Goal: Task Accomplishment & Management: Use online tool/utility

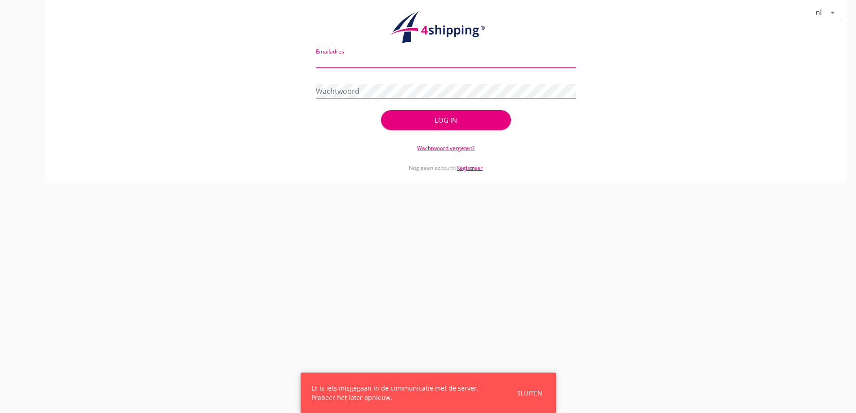
click at [383, 60] on input "Emailadres" at bounding box center [446, 60] width 260 height 14
type input "[EMAIL_ADDRESS][DOMAIN_NAME]"
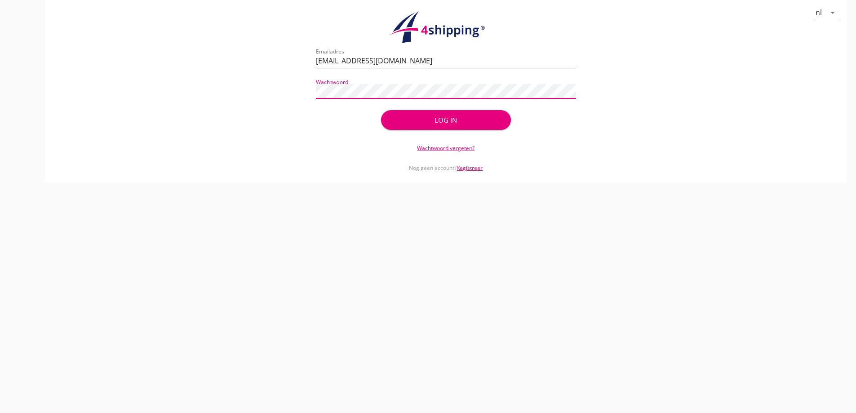
click at [381, 110] on button "Log in" at bounding box center [446, 120] width 130 height 20
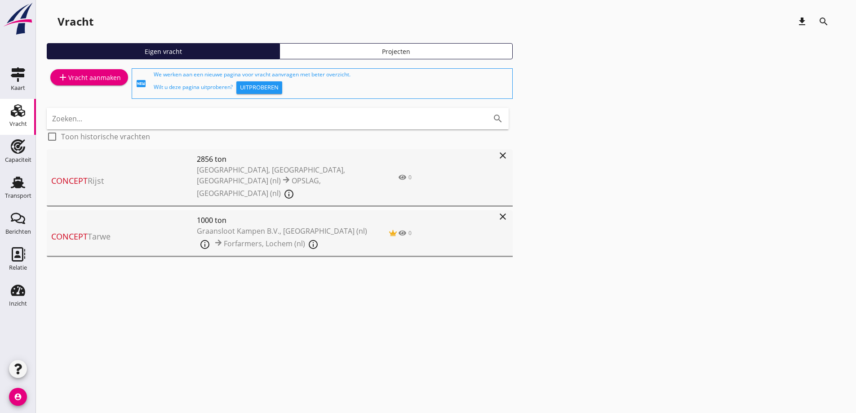
click at [72, 70] on link "add Vracht aanmaken" at bounding box center [89, 77] width 78 height 16
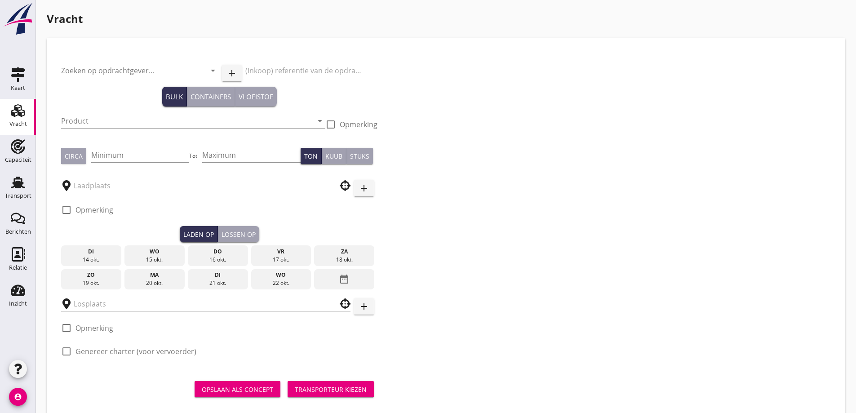
click at [14, 111] on icon "Vracht" at bounding box center [18, 110] width 14 height 14
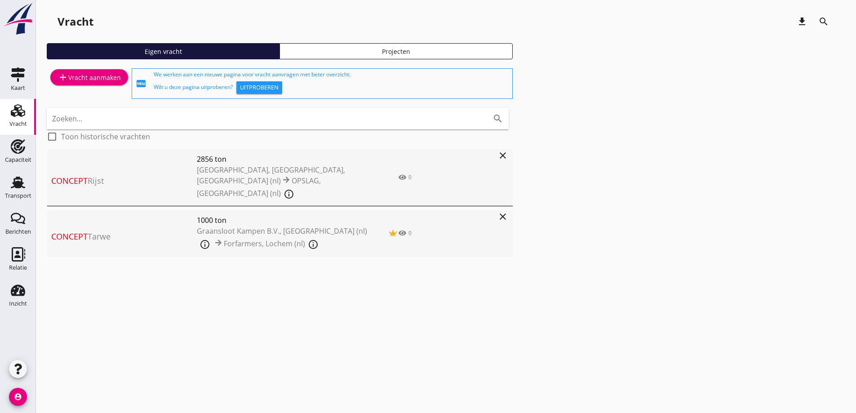
click at [504, 211] on icon "close" at bounding box center [502, 216] width 11 height 11
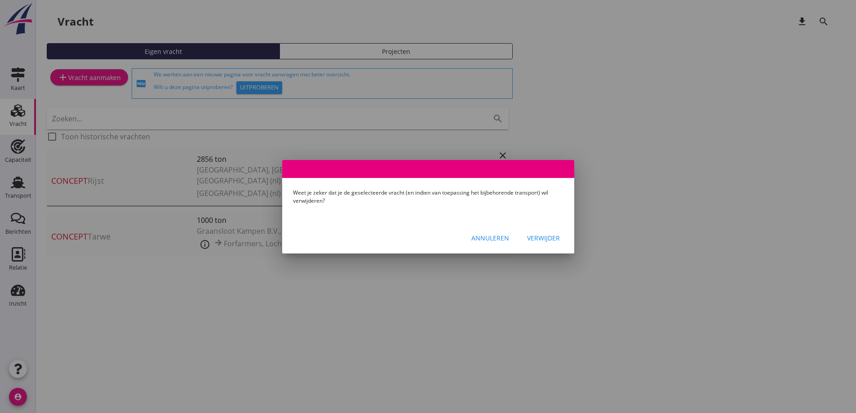
click at [540, 236] on div "Verwijder" at bounding box center [543, 237] width 33 height 9
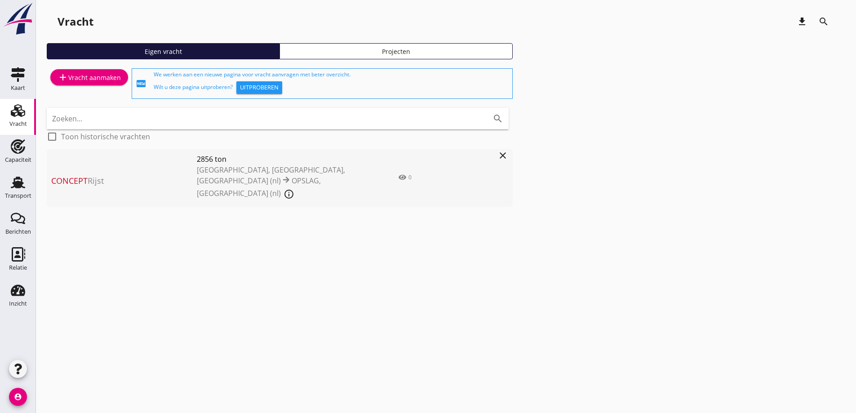
click at [94, 86] on div "add Vracht aanmaken" at bounding box center [89, 83] width 85 height 34
click at [95, 80] on div "add Vracht aanmaken" at bounding box center [89, 77] width 63 height 11
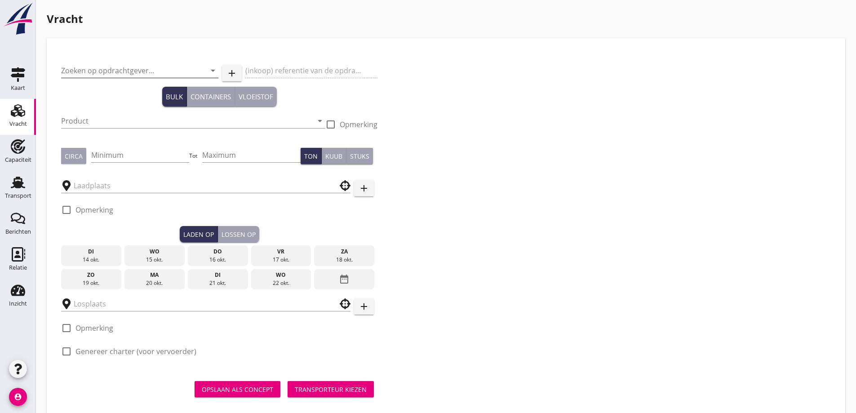
click at [128, 74] on input "Zoeken op opdrachtgever..." at bounding box center [127, 70] width 132 height 14
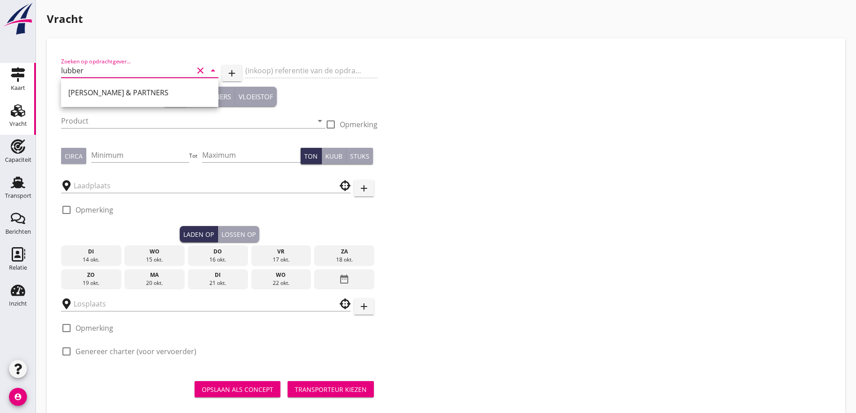
drag, startPoint x: 111, startPoint y: 81, endPoint x: 33, endPoint y: 96, distance: 79.1
click at [33, 96] on div "Kaart Kaart Vracht Vracht Capaciteit Capaciteit Transport Transport Berichten B…" at bounding box center [428, 214] width 856 height 429
click at [136, 101] on div "MOVE HANDEL & SCHEEPVAART" at bounding box center [139, 93] width 143 height 22
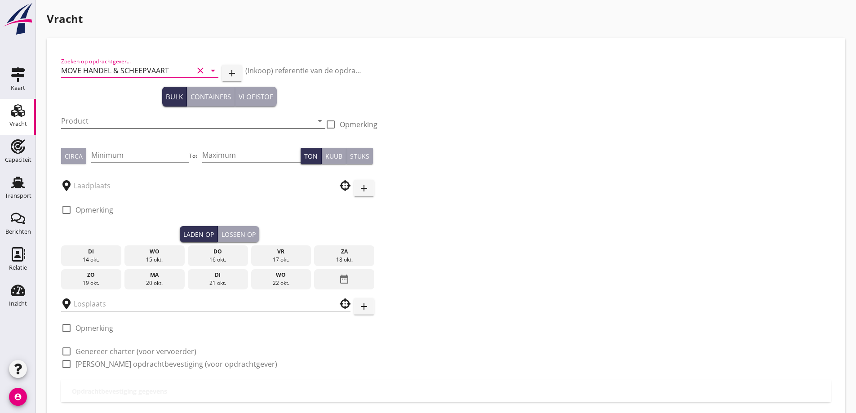
type input "MOVE HANDEL & SCHEEPVAART"
click at [126, 116] on input "Product" at bounding box center [187, 121] width 252 height 14
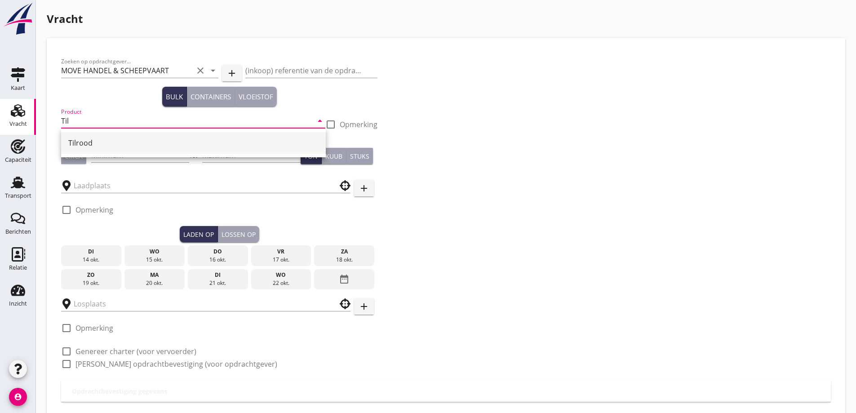
click at [100, 140] on div "Tilrood" at bounding box center [193, 142] width 250 height 11
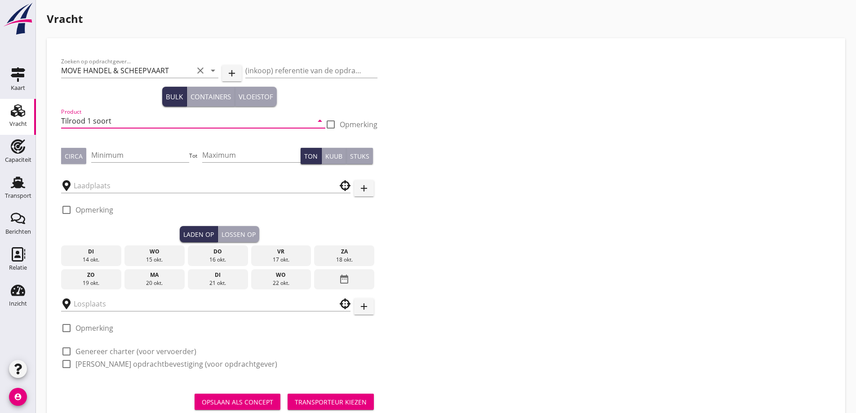
type input "Tilrood 1 soort"
click at [73, 151] on button "Circa" at bounding box center [73, 156] width 25 height 16
click at [132, 157] on input "Minimum" at bounding box center [140, 155] width 98 height 14
type input "600"
click at [132, 186] on input "text" at bounding box center [200, 185] width 252 height 14
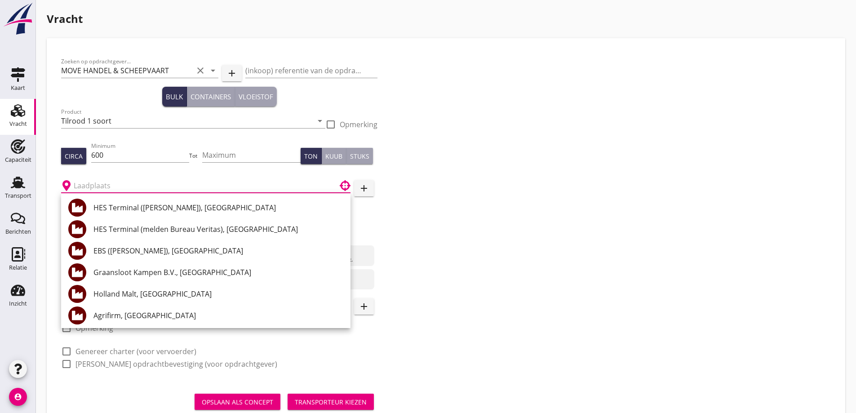
type input "r"
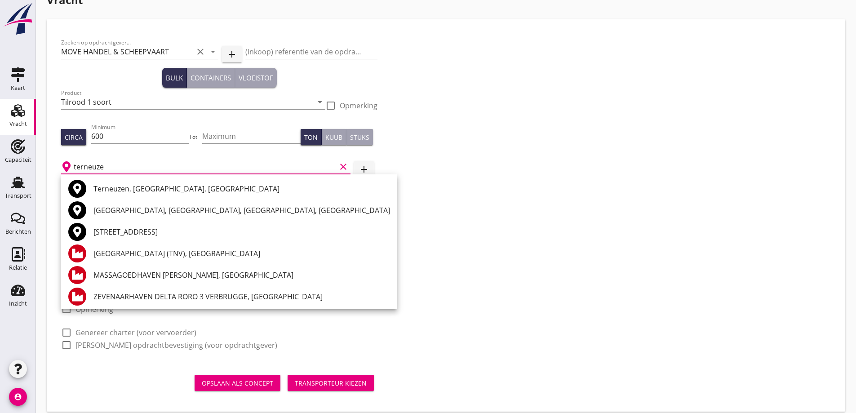
scroll to position [28, 0]
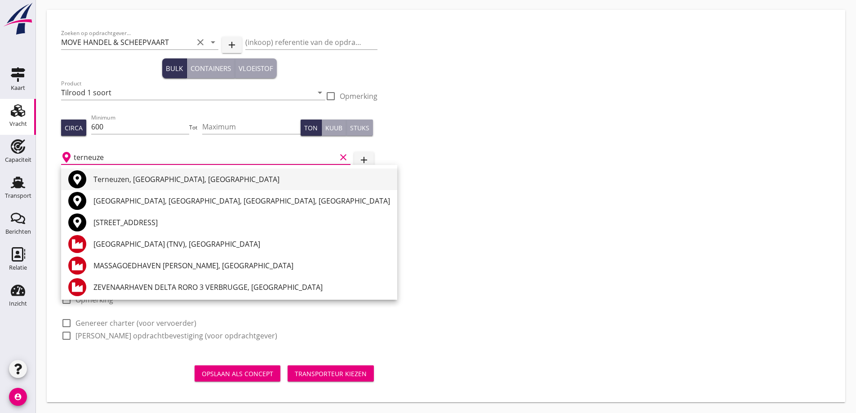
click at [120, 178] on div "Terneuzen, [GEOGRAPHIC_DATA], [GEOGRAPHIC_DATA]" at bounding box center [241, 179] width 297 height 11
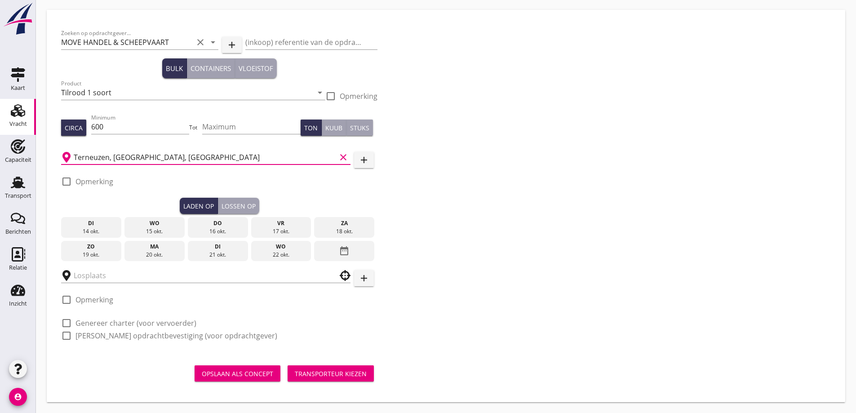
type input "Terneuzen, [GEOGRAPHIC_DATA], [GEOGRAPHIC_DATA]"
click at [96, 177] on label "Opmerking" at bounding box center [94, 181] width 38 height 9
checkbox input "true"
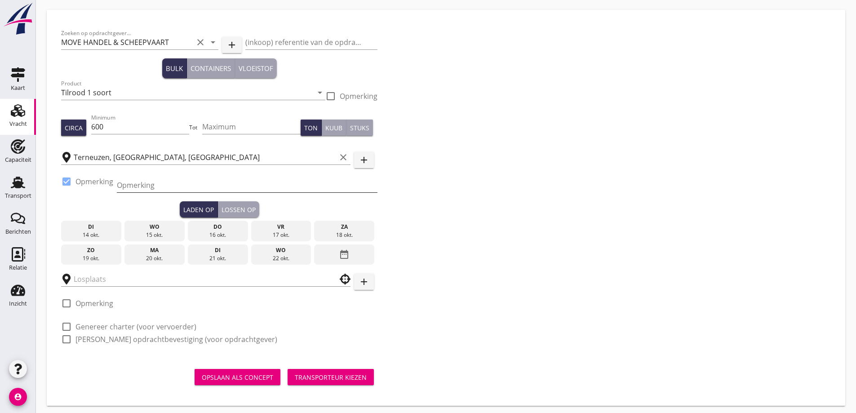
click at [134, 186] on input "Opmerking" at bounding box center [247, 185] width 261 height 14
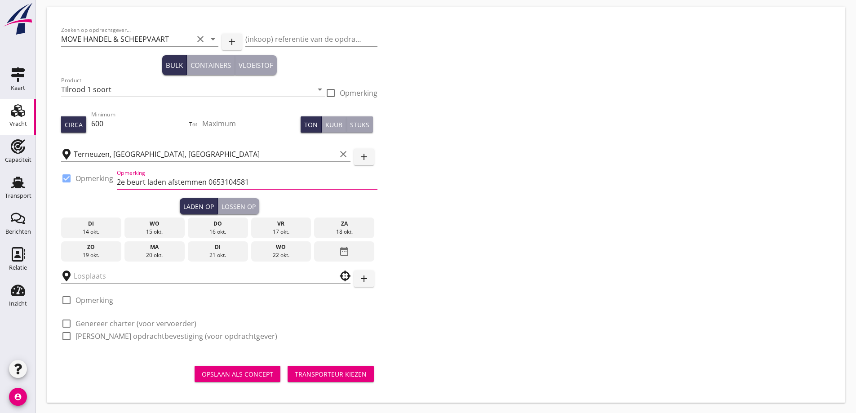
scroll to position [32, 0]
drag, startPoint x: 252, startPoint y: 184, endPoint x: 208, endPoint y: 179, distance: 43.9
click at [208, 179] on input "2e beurt laden afstemmen 0653104581" at bounding box center [247, 181] width 261 height 14
paste input "Opmerking"
click at [227, 177] on input "2e beurt laden afstemmen 0653 104581" at bounding box center [247, 181] width 261 height 14
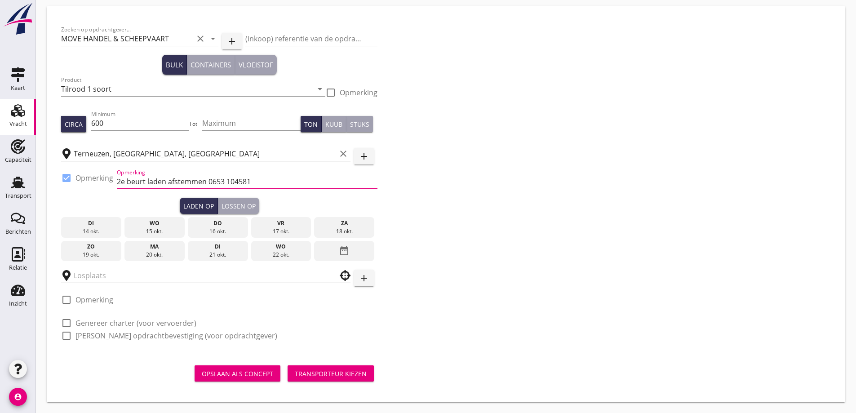
type input "2e beurt laden afstemmen 0653104581"
click at [152, 253] on div "20 okt." at bounding box center [155, 255] width 56 height 8
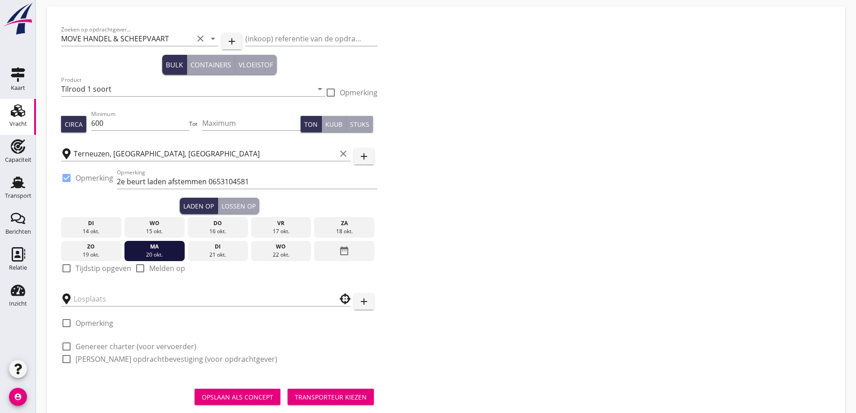
click at [123, 270] on label "Tijdstip opgeven" at bounding box center [103, 268] width 56 height 9
checkbox input "true"
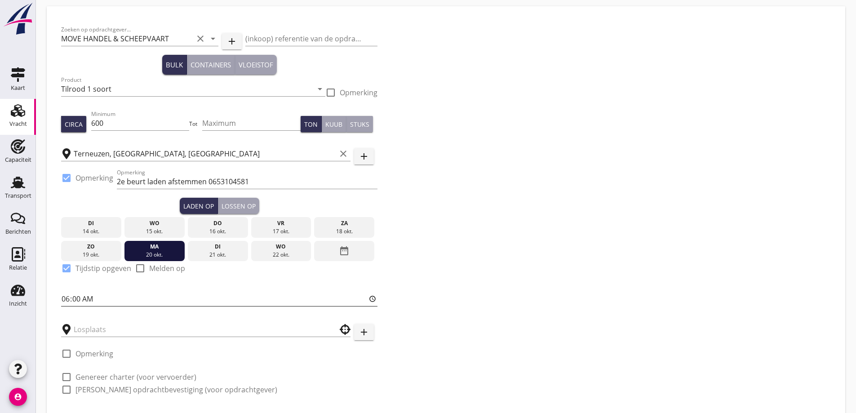
click at [64, 297] on input "06:00" at bounding box center [219, 299] width 316 height 14
type input "10:00"
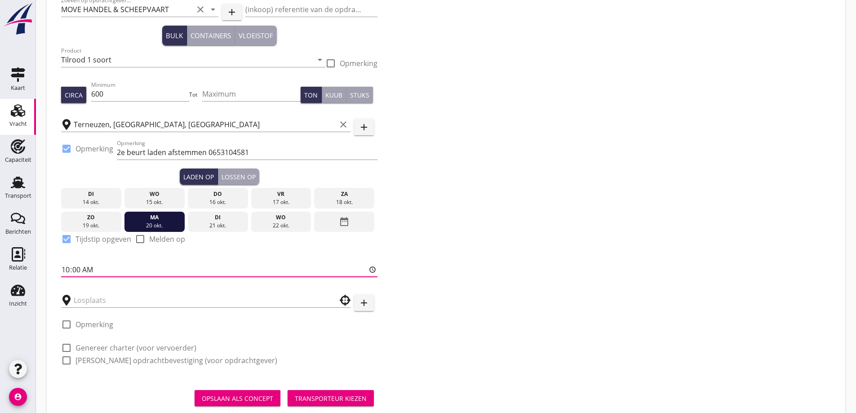
scroll to position [77, 0]
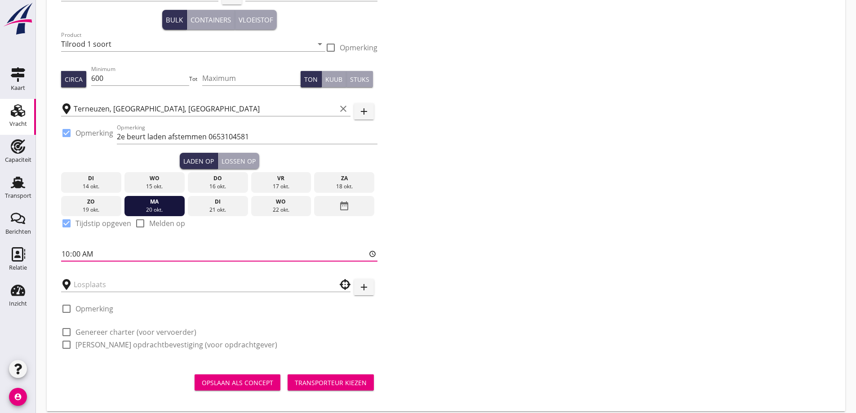
click at [245, 163] on div "Lossen op" at bounding box center [239, 160] width 34 height 9
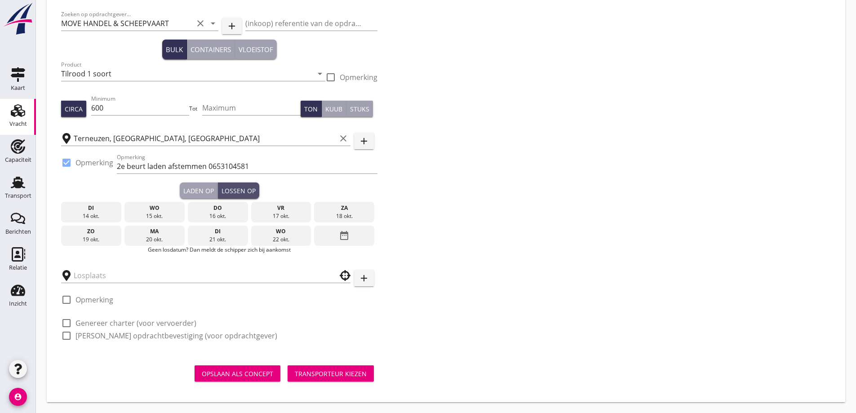
scroll to position [47, 0]
click at [333, 237] on div "date_range" at bounding box center [344, 236] width 60 height 21
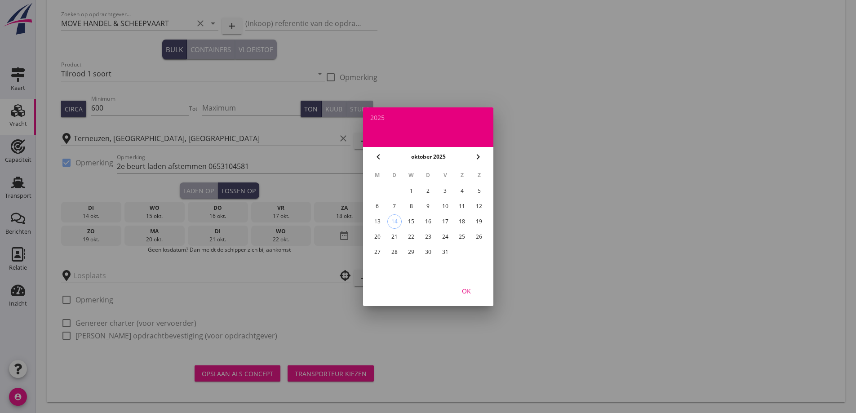
click at [444, 236] on div "24" at bounding box center [445, 237] width 14 height 14
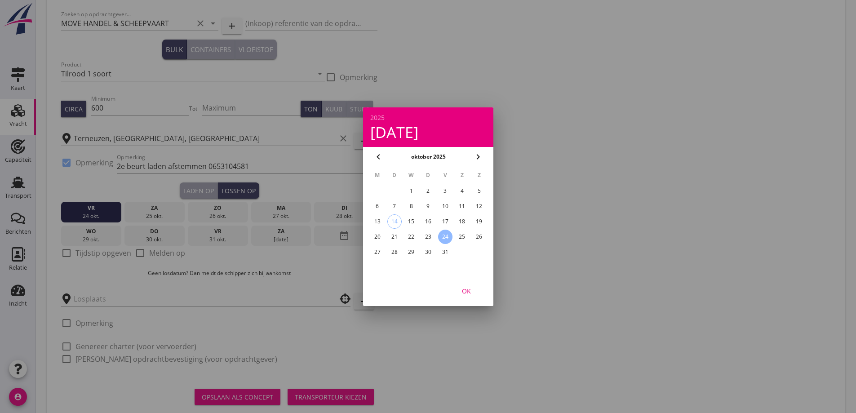
click at [468, 289] on div "OK" at bounding box center [466, 290] width 25 height 9
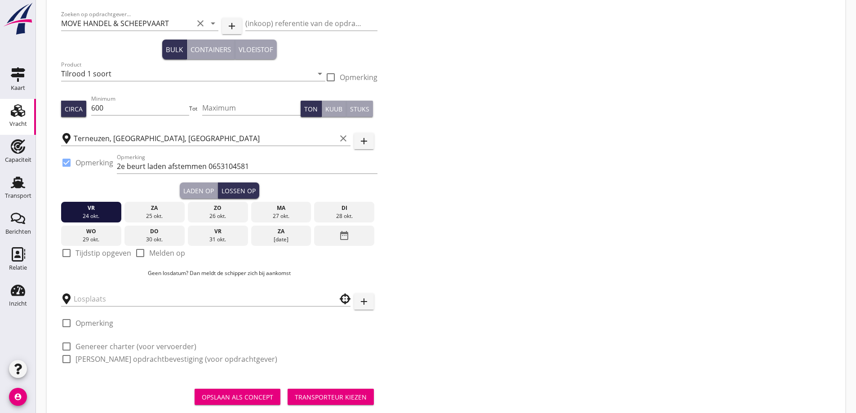
scroll to position [71, 0]
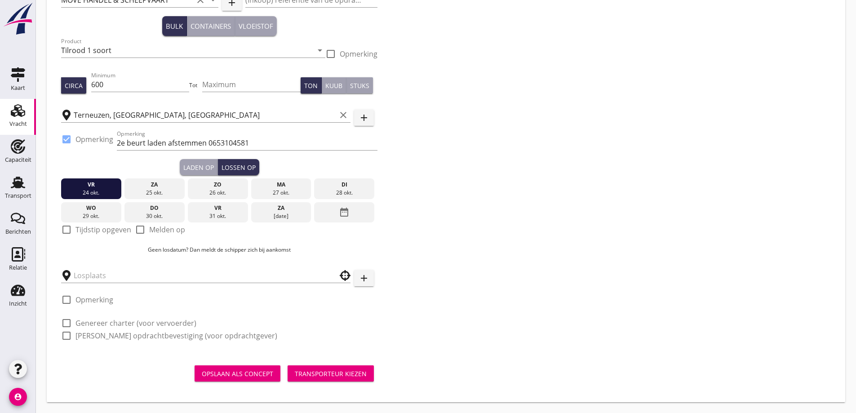
click at [114, 234] on label "Tijdstip opgeven" at bounding box center [103, 229] width 56 height 9
checkbox input "true"
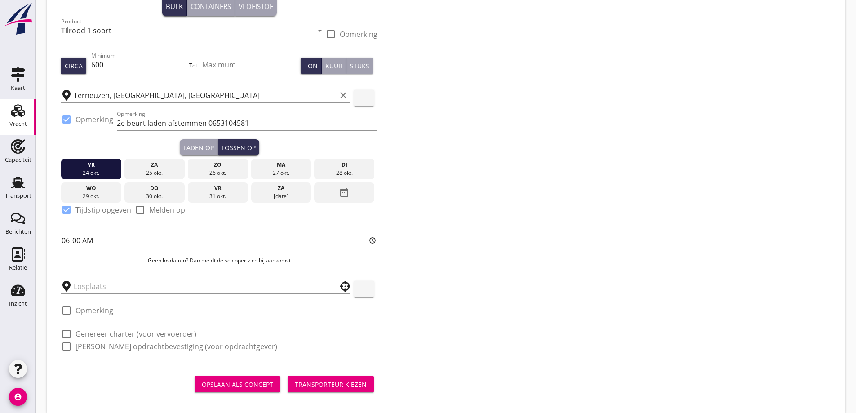
scroll to position [101, 0]
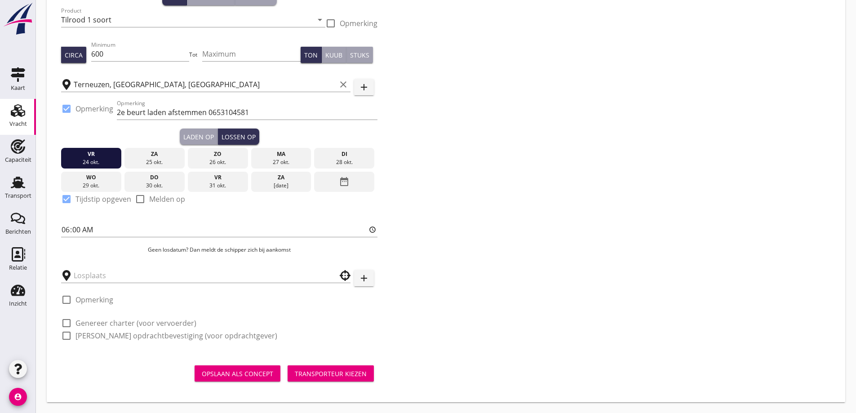
click at [80, 294] on div "check_box_outline_blank Opmerking" at bounding box center [87, 304] width 52 height 23
click at [82, 300] on label "Opmerking" at bounding box center [94, 299] width 38 height 9
checkbox input "true"
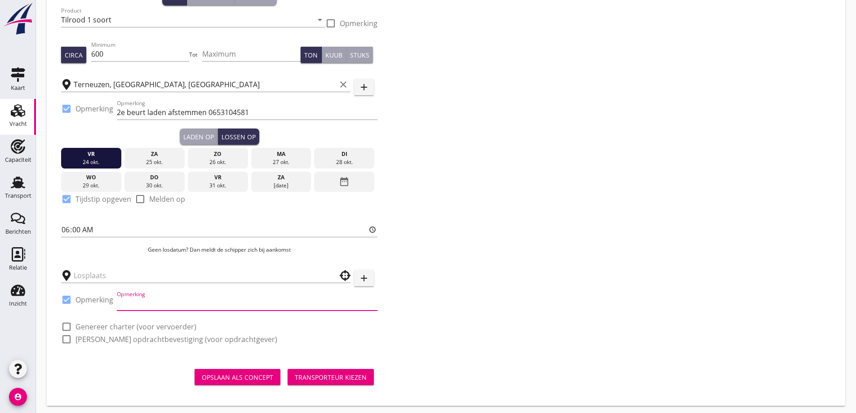
click at [138, 305] on input "Opmerking" at bounding box center [247, 303] width 261 height 14
paste input "0654 200701 ovv goede vaart"
click at [135, 302] on input "0654 200701 ovv goede vaart" at bounding box center [247, 303] width 261 height 14
type input "0654200701 ovv goede vaart"
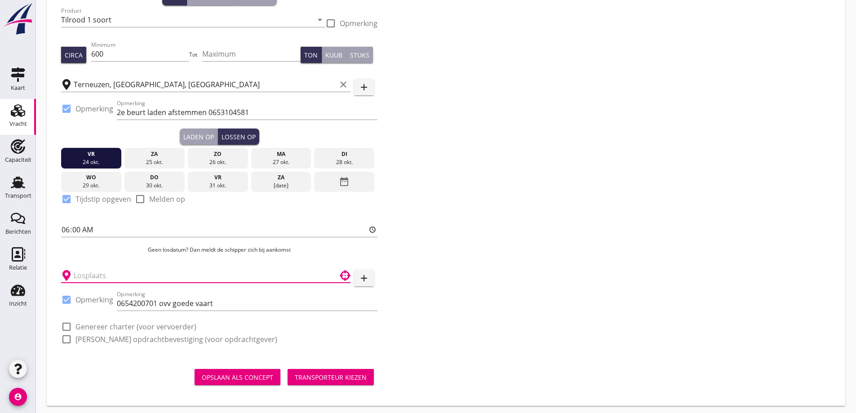
click at [113, 275] on input "text" at bounding box center [200, 275] width 252 height 14
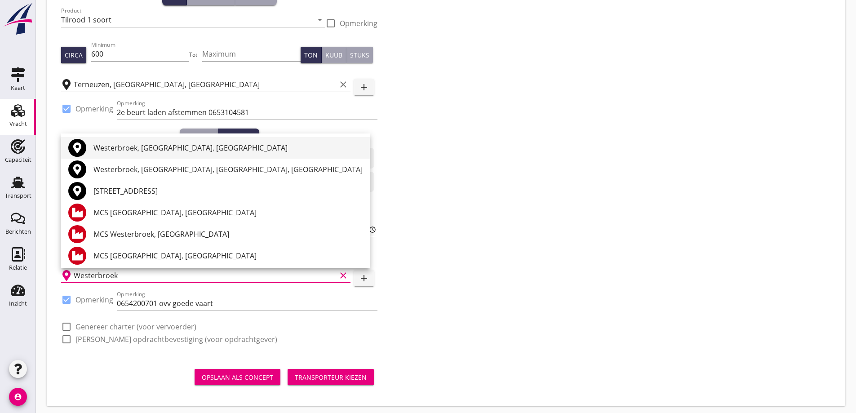
click at [177, 153] on div "Westerbroek, [GEOGRAPHIC_DATA], [GEOGRAPHIC_DATA]" at bounding box center [227, 148] width 269 height 22
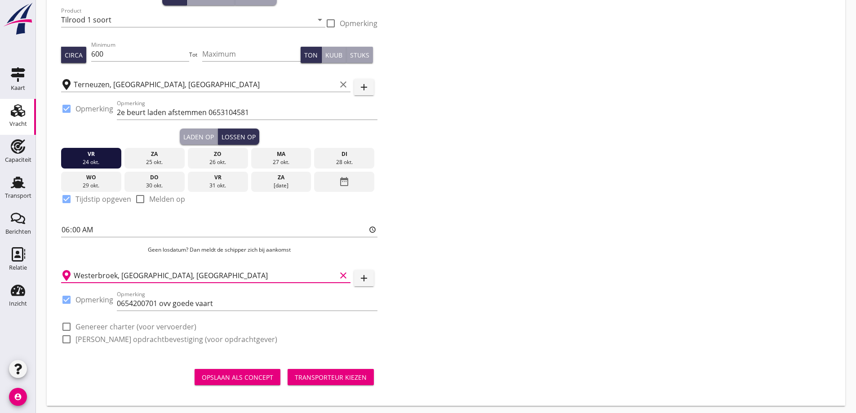
type input "Westerbroek, [GEOGRAPHIC_DATA], [GEOGRAPHIC_DATA]"
click at [159, 326] on label "Genereer charter (voor vervoerder)" at bounding box center [135, 326] width 121 height 9
checkbox input "true"
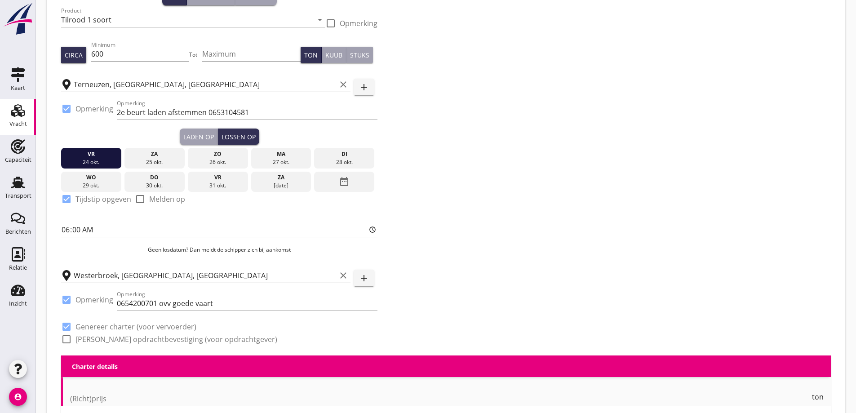
click at [161, 340] on label "[PERSON_NAME] opdrachtbevestiging (voor opdrachtgever)" at bounding box center [176, 339] width 202 height 9
checkbox input "true"
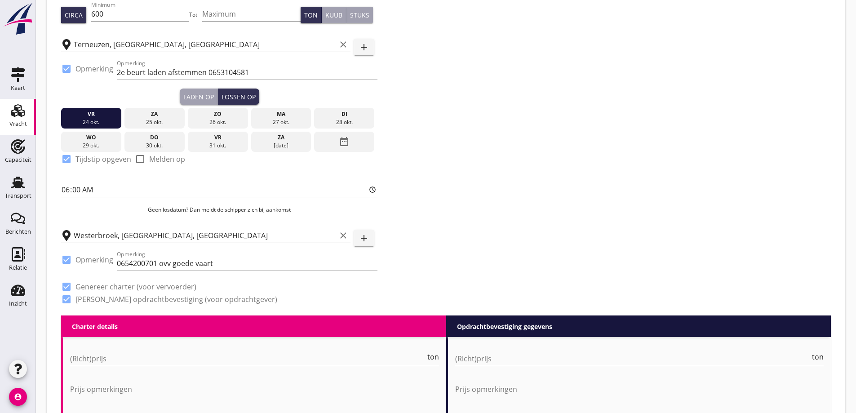
scroll to position [326, 0]
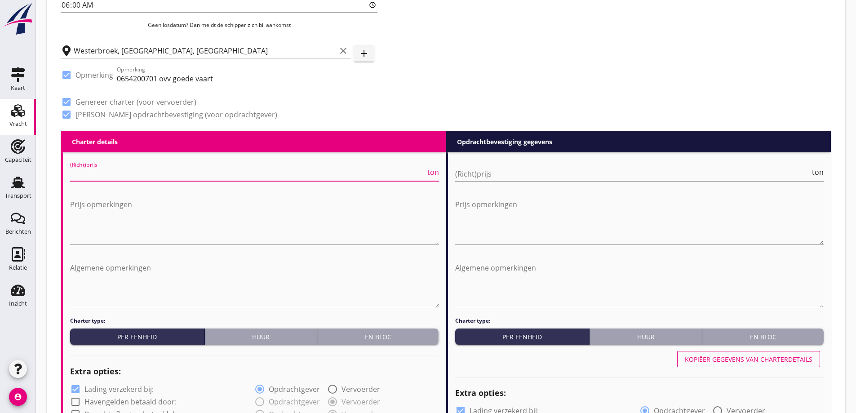
click at [136, 169] on input "(Richt)prijs" at bounding box center [247, 174] width 355 height 14
type input "11"
type input "11.75"
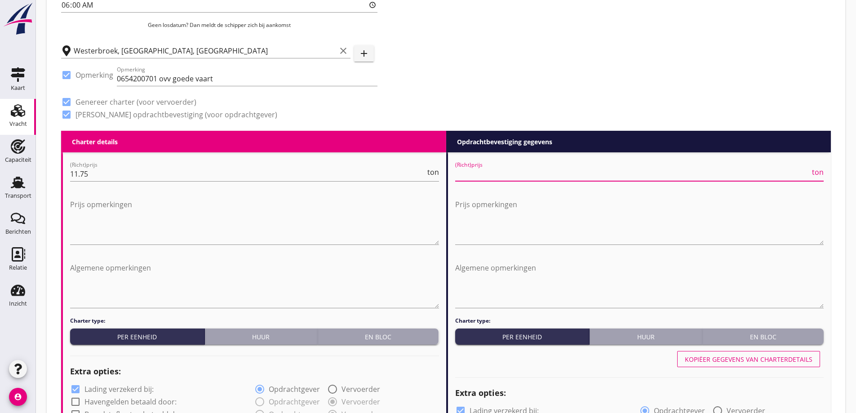
click at [494, 173] on input "(Richt)prijs" at bounding box center [632, 174] width 355 height 14
type input "11"
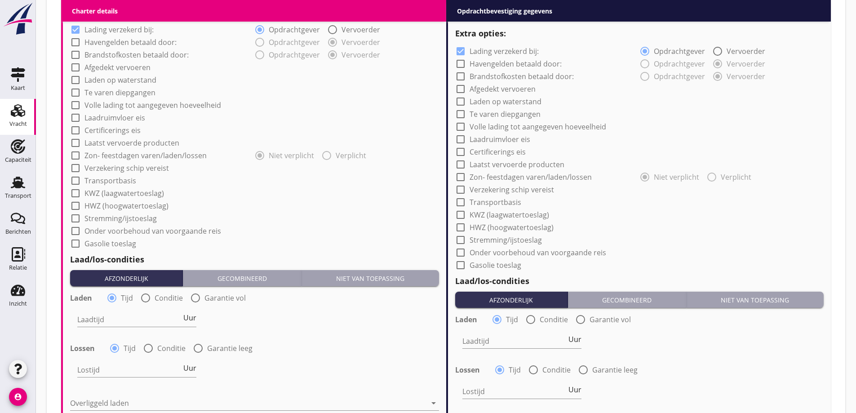
scroll to position [595, 0]
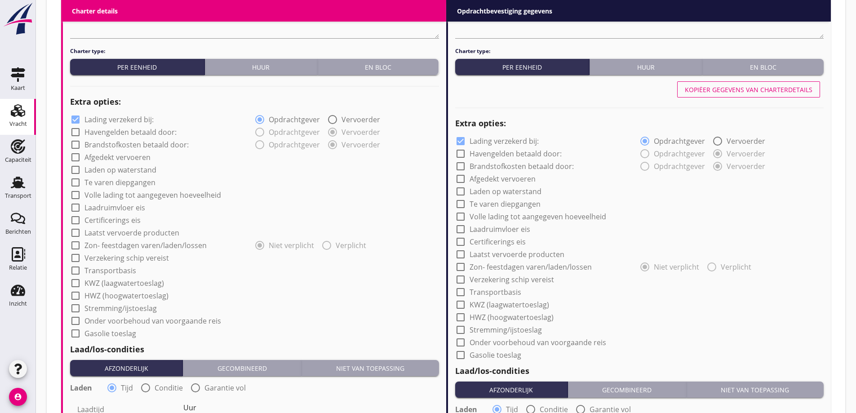
type input "11.75"
click at [89, 218] on label "Certificerings eis" at bounding box center [112, 220] width 56 height 9
checkbox input "true"
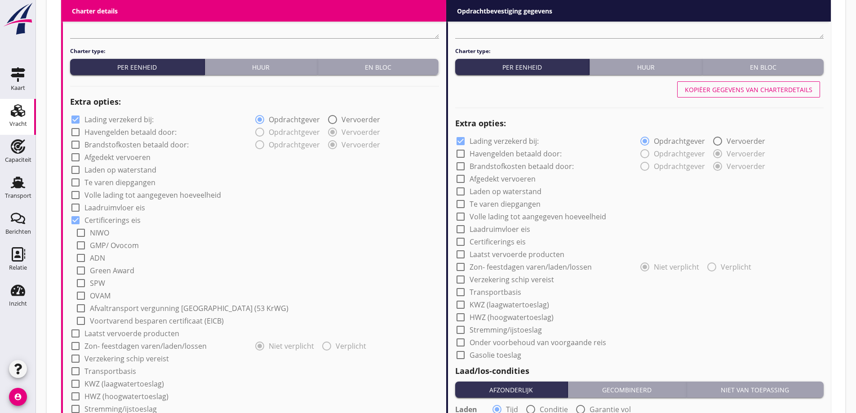
click at [98, 241] on label "GMP/ Ovocom" at bounding box center [114, 245] width 49 height 9
checkbox input "true"
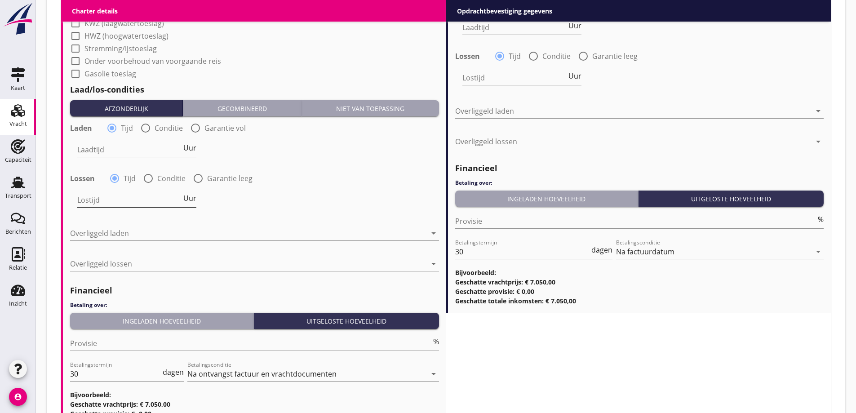
scroll to position [1000, 0]
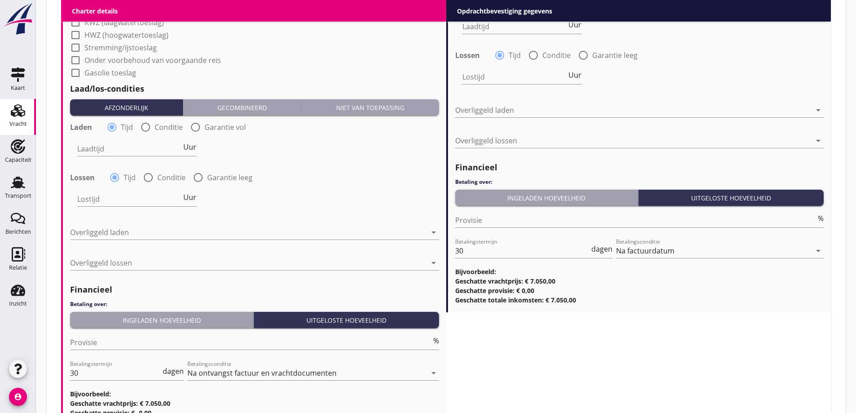
click at [150, 131] on div at bounding box center [145, 127] width 15 height 15
radio input "false"
radio input "true"
click at [109, 125] on div at bounding box center [111, 127] width 15 height 15
radio input "true"
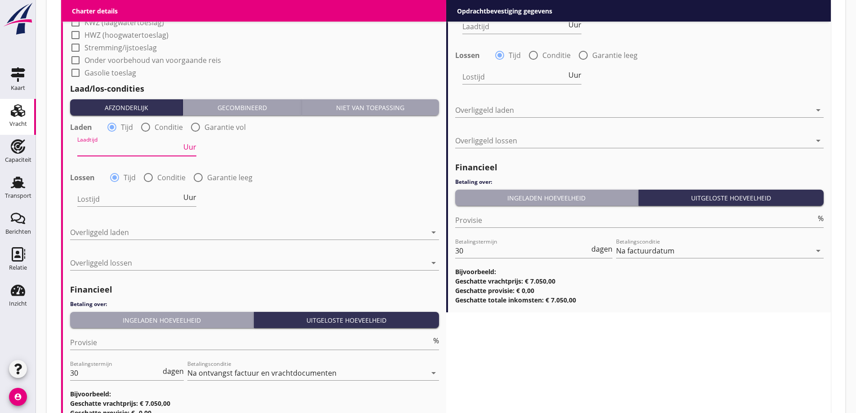
click at [128, 143] on input "Laadtijd" at bounding box center [129, 149] width 104 height 14
type input "24"
click at [155, 198] on input "Lostijd" at bounding box center [129, 199] width 104 height 14
type input "24"
click at [211, 230] on div at bounding box center [248, 232] width 356 height 14
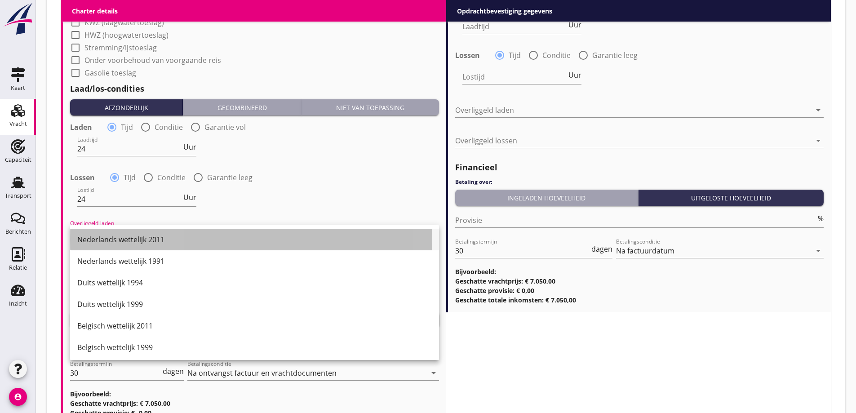
click at [178, 242] on div "Nederlands wettelijk 2011" at bounding box center [254, 239] width 355 height 11
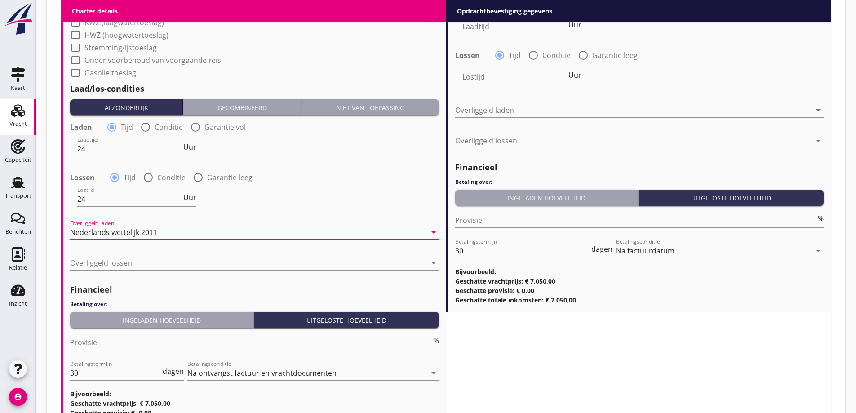
drag, startPoint x: 180, startPoint y: 258, endPoint x: 177, endPoint y: 261, distance: 4.8
click at [178, 259] on div at bounding box center [248, 263] width 356 height 14
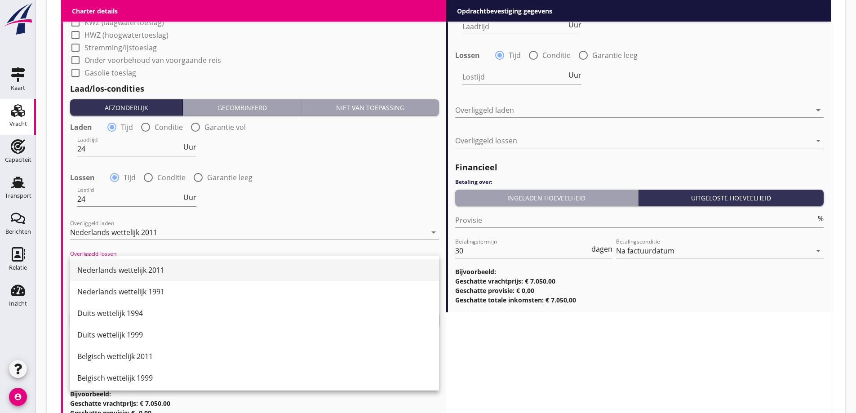
click at [149, 271] on div "Nederlands wettelijk 2011" at bounding box center [254, 270] width 355 height 11
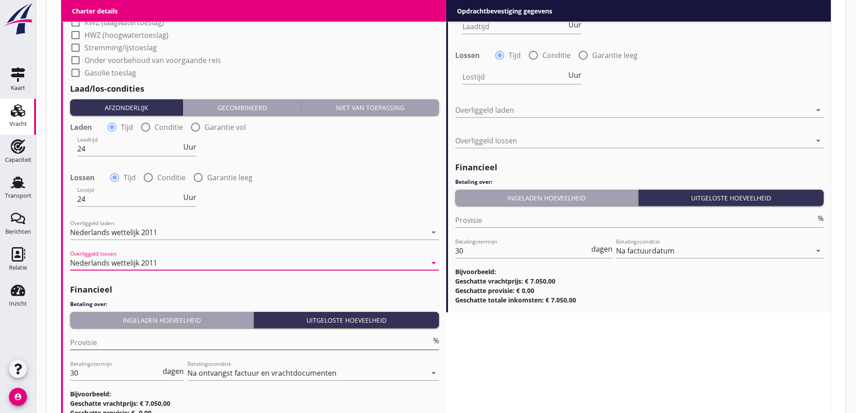
click at [133, 344] on input "Provisie" at bounding box center [250, 342] width 361 height 14
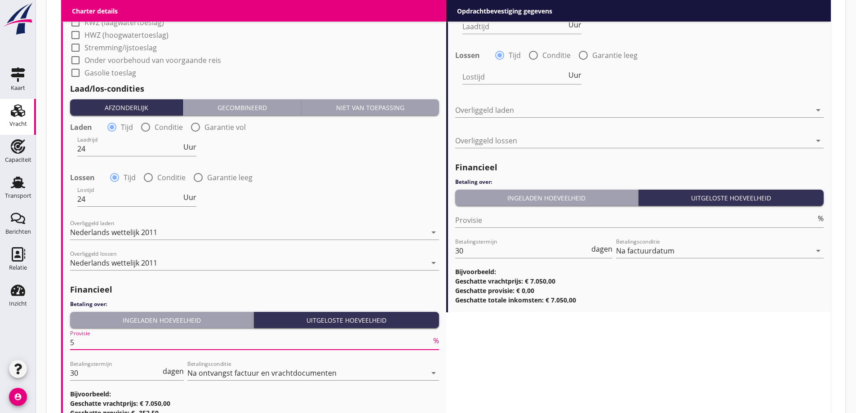
type input "5"
click at [185, 281] on div "Financieel Betaling over: Ingeladen hoeveelheid Uitgeloste hoeveelheid Provisie…" at bounding box center [254, 353] width 369 height 148
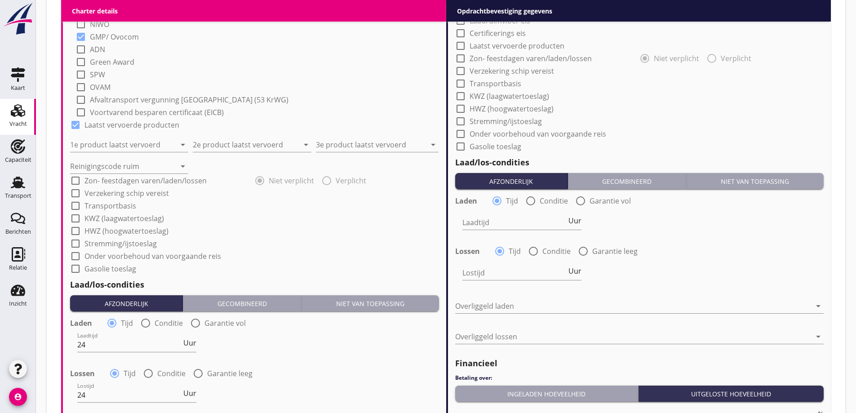
scroll to position [820, 0]
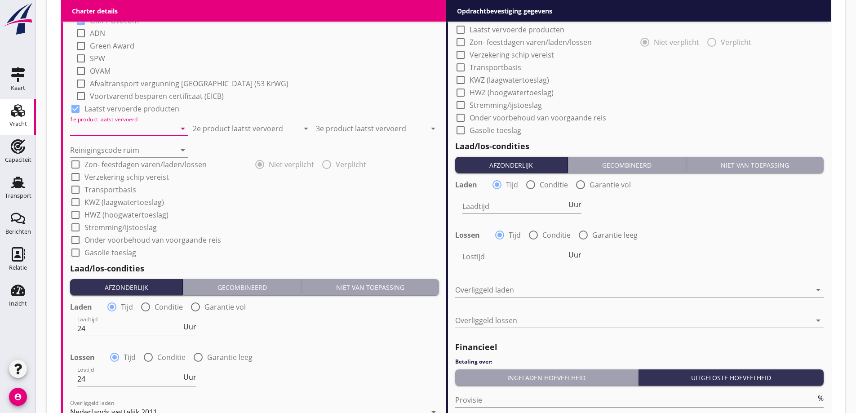
click at [96, 129] on input "1e product laatst vervoerd" at bounding box center [123, 128] width 106 height 14
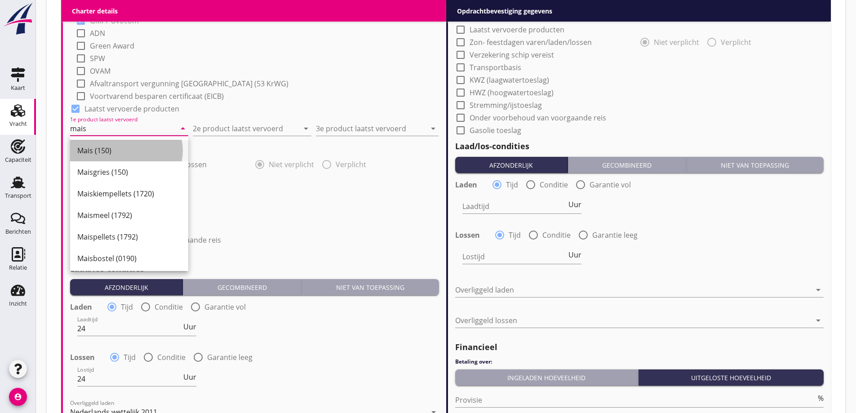
click at [149, 146] on div "Mais (150)" at bounding box center [129, 150] width 104 height 11
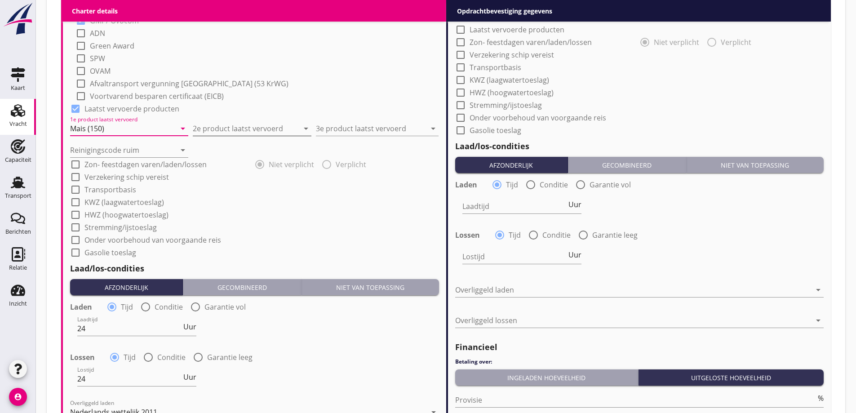
type input "Mais (150)"
click at [263, 132] on input "2e product laatst vervoerd" at bounding box center [246, 128] width 106 height 14
drag, startPoint x: 260, startPoint y: 132, endPoint x: 189, endPoint y: 121, distance: 71.8
click at [189, 121] on div "1e product laatst vervoerd Mais (150) arrow_drop_down 2e product laatst vervoer…" at bounding box center [254, 125] width 369 height 22
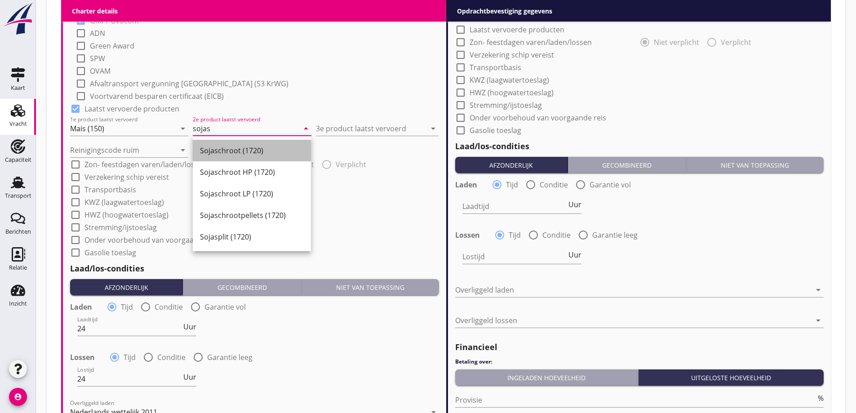
click at [253, 151] on div "Sojaschroot (1720)" at bounding box center [252, 150] width 104 height 11
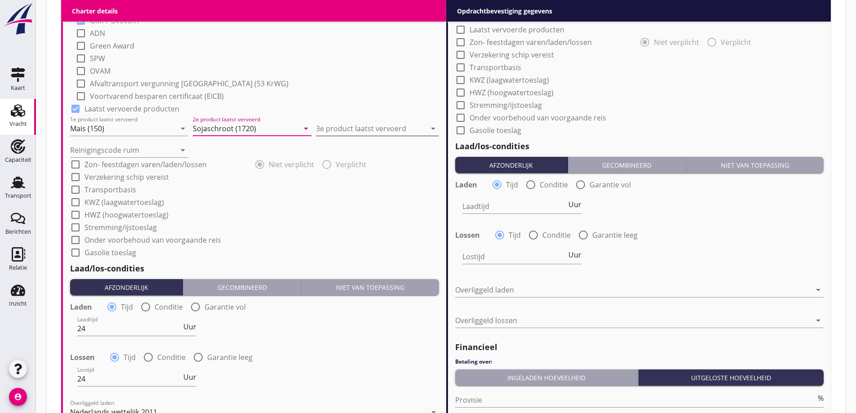
type input "Sojaschroot (1720)"
click at [355, 134] on input "3e product laatst vervoerd" at bounding box center [371, 128] width 110 height 14
click at [363, 151] on div "Raapschroot (1720)" at bounding box center [377, 150] width 108 height 11
type input "Raapschroot (1720)"
click at [93, 148] on input "Reinigingscode ruim" at bounding box center [123, 150] width 106 height 14
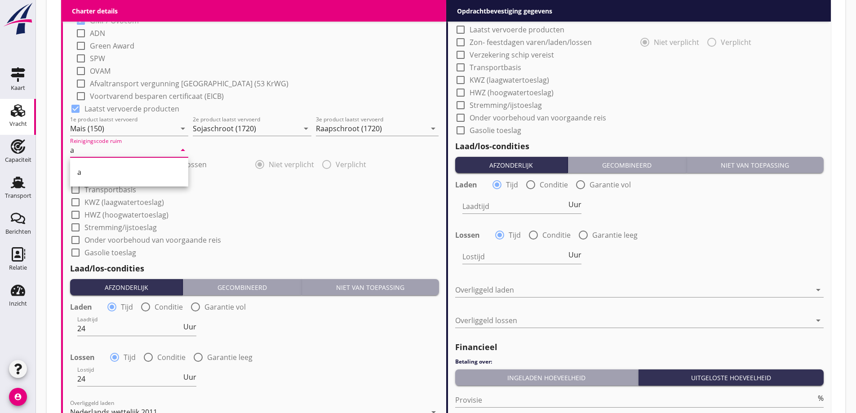
click at [102, 172] on div "a" at bounding box center [129, 172] width 104 height 11
type input "a"
click at [261, 222] on div "check_box_outline_blank Stremming/ijstoeslag" at bounding box center [254, 226] width 369 height 13
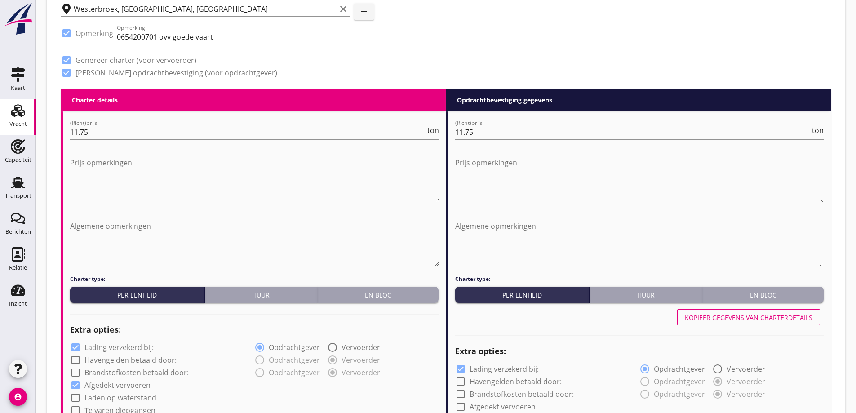
scroll to position [363, 0]
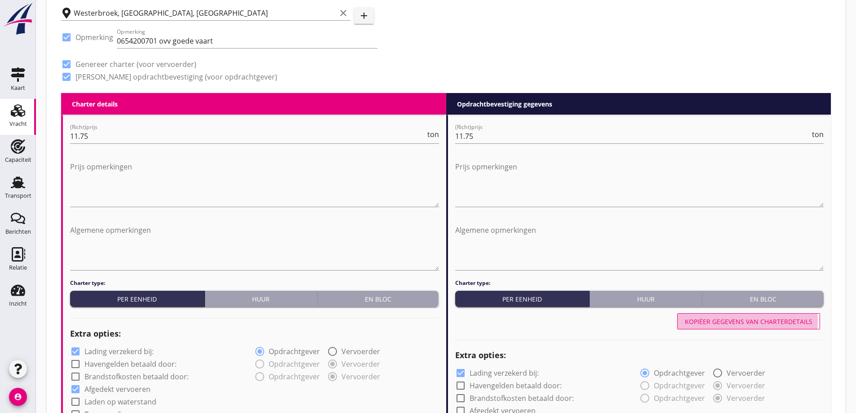
click at [734, 325] on div "Kopiëer gegevens van charterdetails" at bounding box center [749, 321] width 128 height 9
checkbox input "true"
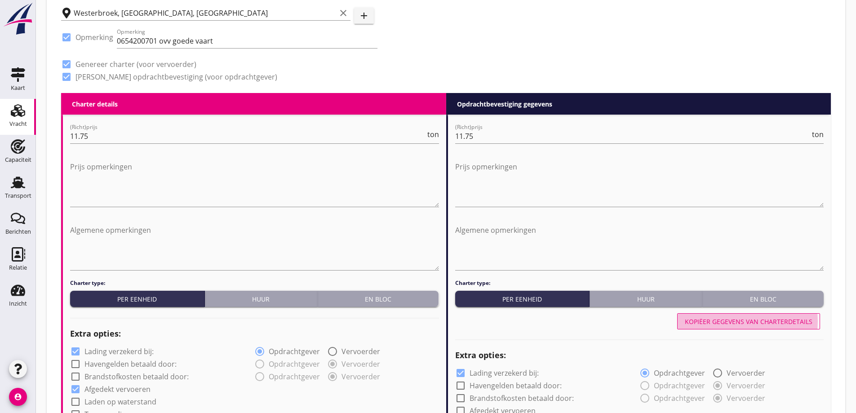
type input "24"
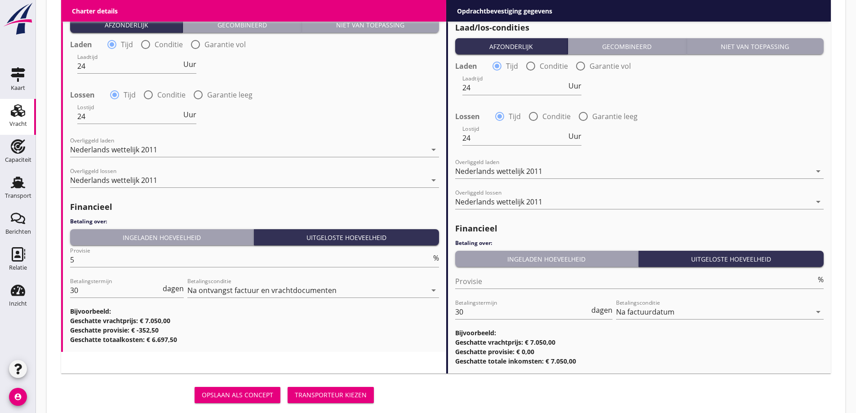
scroll to position [1104, 0]
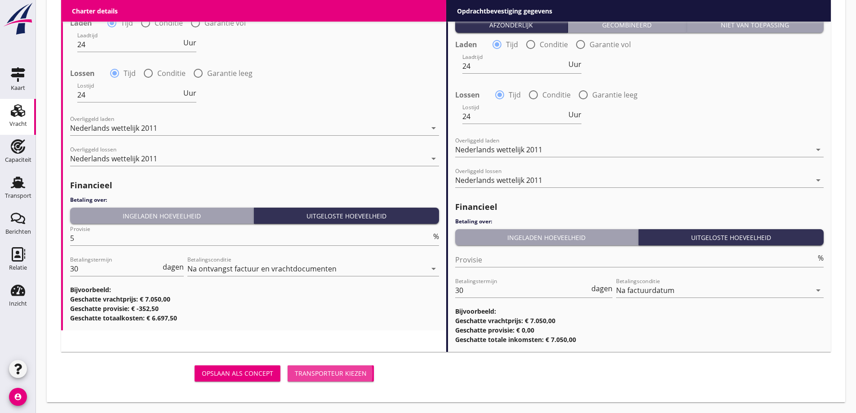
click at [323, 375] on div "Transporteur kiezen" at bounding box center [331, 372] width 72 height 9
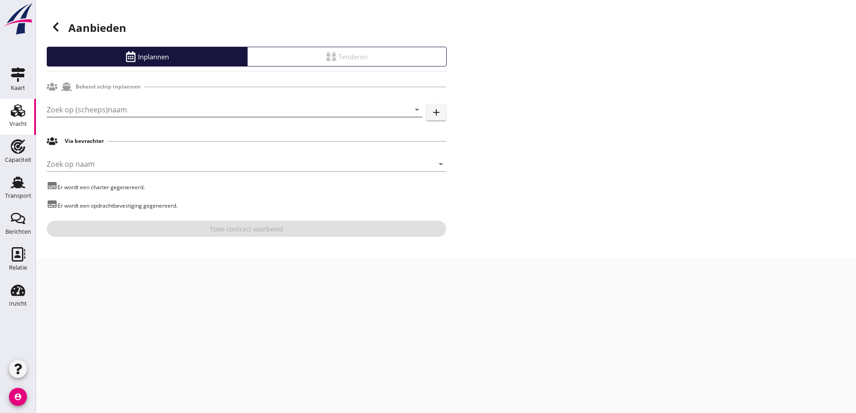
click at [187, 115] on input "Zoek op (scheeps)naam" at bounding box center [222, 109] width 350 height 14
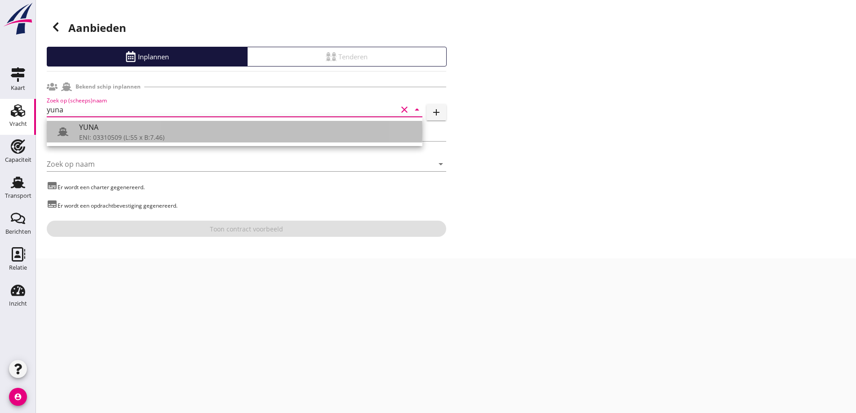
click at [117, 134] on div "ENI: 03310509 (L:55 x B:7.46)" at bounding box center [247, 137] width 336 height 9
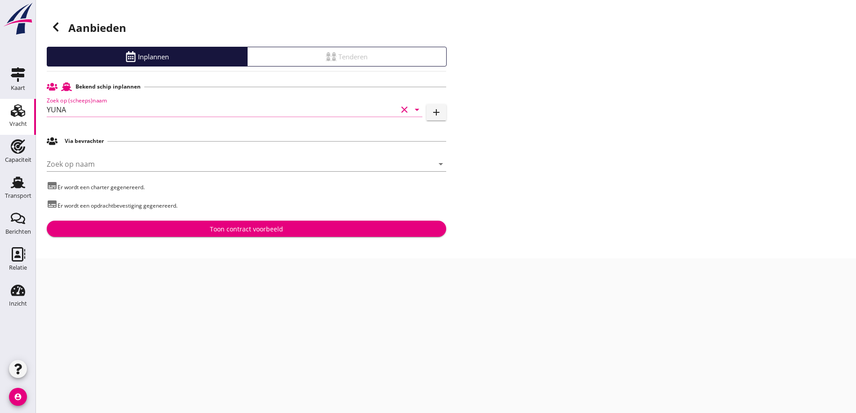
type input "YUNA"
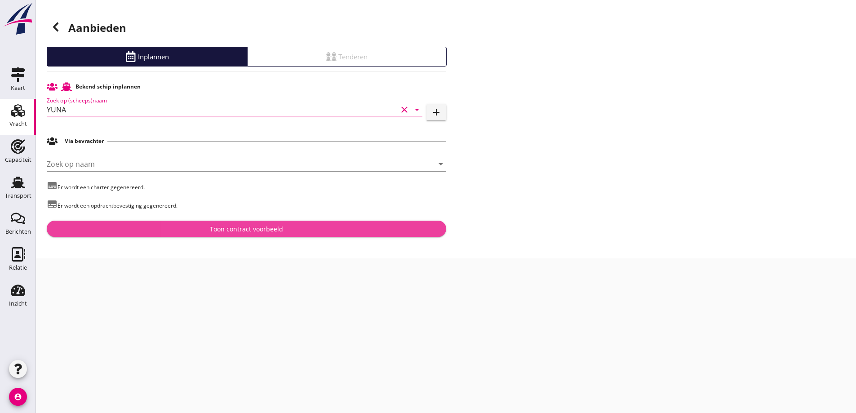
click at [232, 236] on button "Toon contract voorbeeld" at bounding box center [246, 229] width 399 height 16
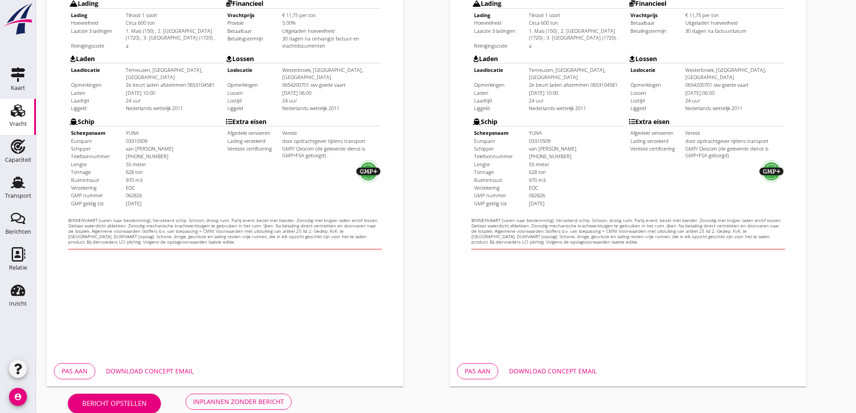
scroll to position [253, 0]
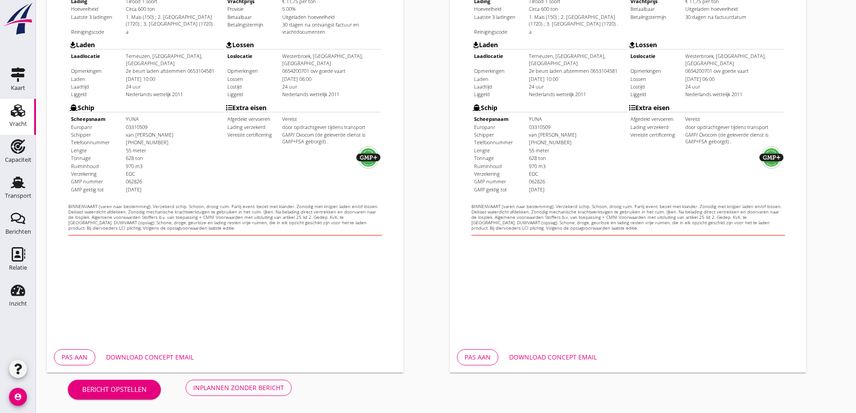
click at [171, 363] on button "Download concept email" at bounding box center [150, 357] width 102 height 16
click at [559, 363] on button "Download concept email" at bounding box center [553, 357] width 102 height 16
click at [570, 357] on div "Download concept email" at bounding box center [553, 356] width 88 height 9
click at [230, 386] on div "Inplannen zonder bericht" at bounding box center [238, 387] width 91 height 9
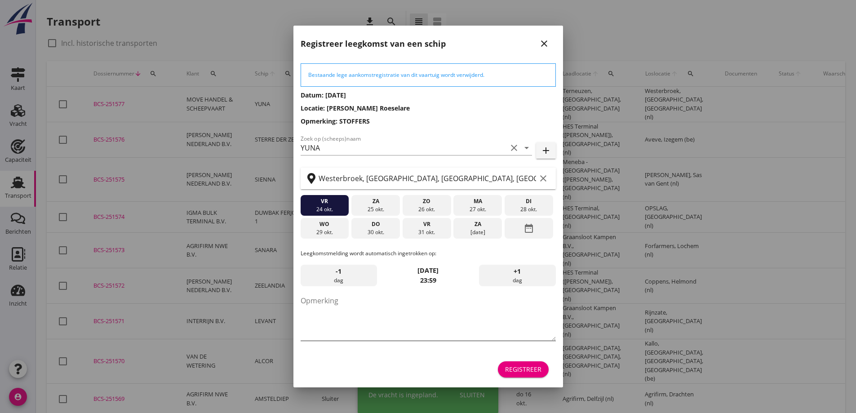
click at [372, 302] on textarea "Opmerking" at bounding box center [428, 316] width 255 height 47
type textarea "STOFFERS"
click at [550, 372] on div "Registreer" at bounding box center [428, 370] width 255 height 22
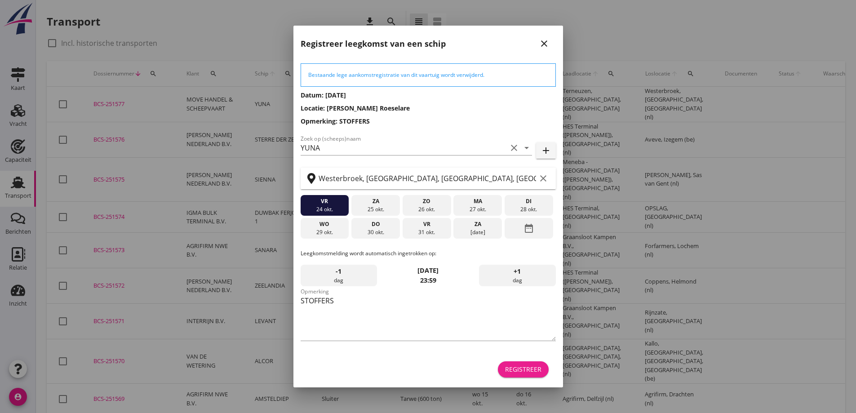
click at [537, 368] on div "Registreer" at bounding box center [523, 368] width 36 height 9
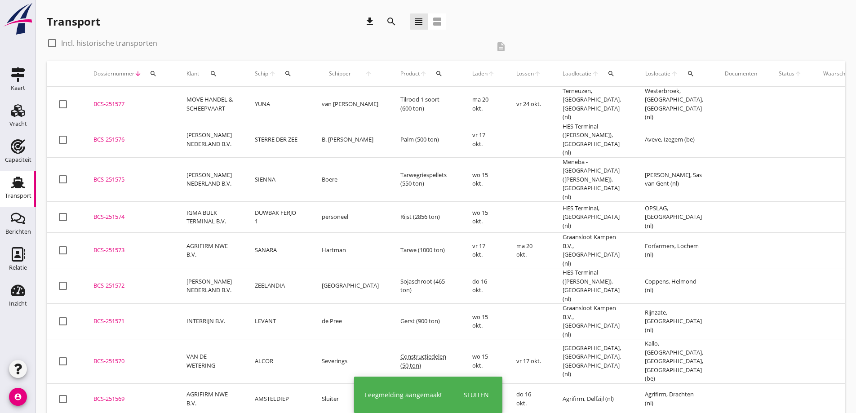
click at [194, 97] on td "MOVE HANDEL & SCHEEPVAART" at bounding box center [210, 104] width 68 height 35
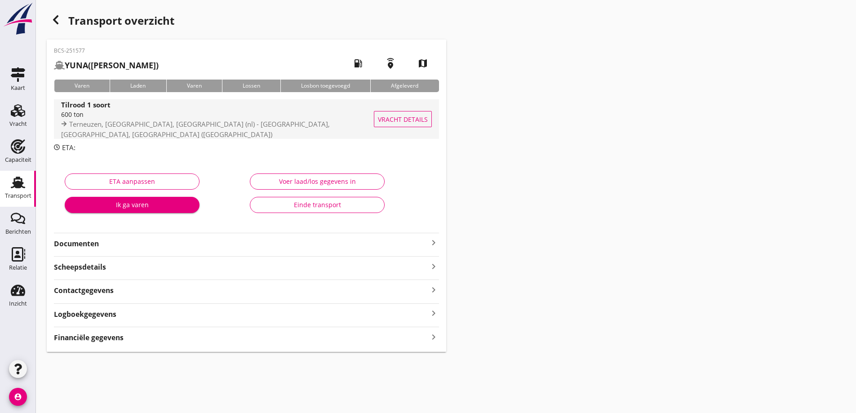
click at [402, 118] on span "Vracht details" at bounding box center [403, 119] width 50 height 9
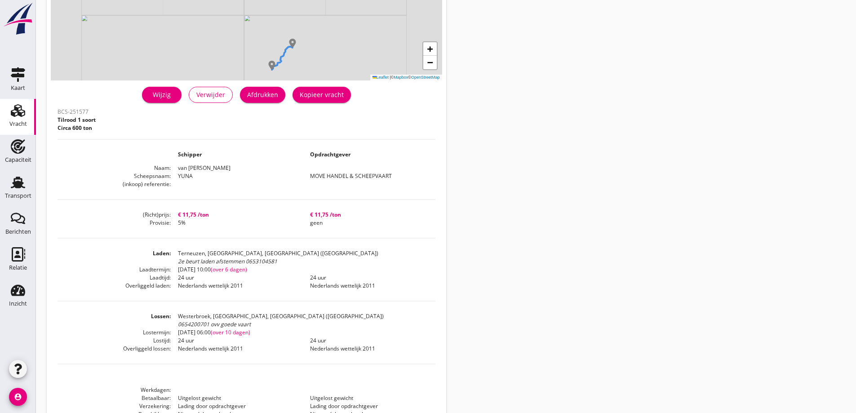
scroll to position [135, 0]
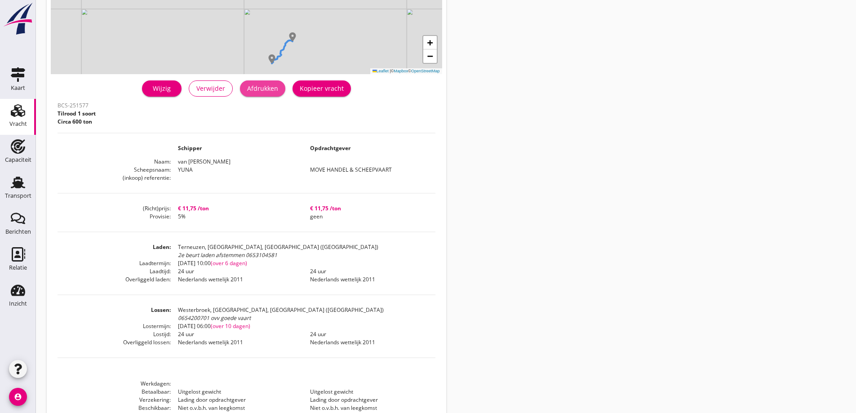
click at [267, 83] on button "Afdrukken" at bounding box center [262, 88] width 45 height 16
drag, startPoint x: 281, startPoint y: 174, endPoint x: 178, endPoint y: 161, distance: 103.3
click at [178, 243] on dd "Terneuzen, [GEOGRAPHIC_DATA], [GEOGRAPHIC_DATA] ([GEOGRAPHIC_DATA]) 2e beurt la…" at bounding box center [303, 251] width 264 height 16
drag, startPoint x: 211, startPoint y: 236, endPoint x: 179, endPoint y: 233, distance: 31.6
click at [179, 314] on div "0654200701 ovv goede vaart" at bounding box center [306, 318] width 257 height 8
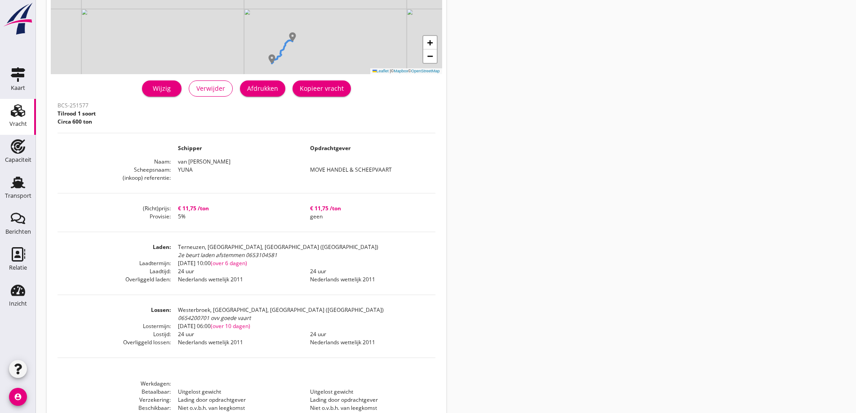
click at [21, 123] on div "Vracht" at bounding box center [18, 124] width 18 height 6
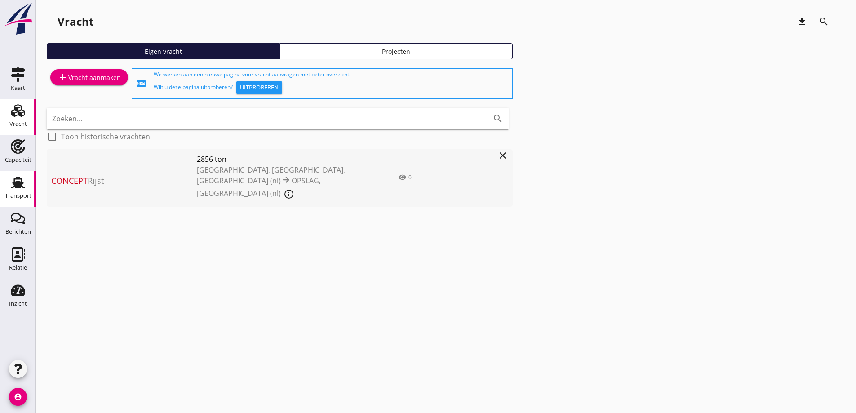
click at [10, 204] on link "Transport Transport" at bounding box center [18, 189] width 36 height 36
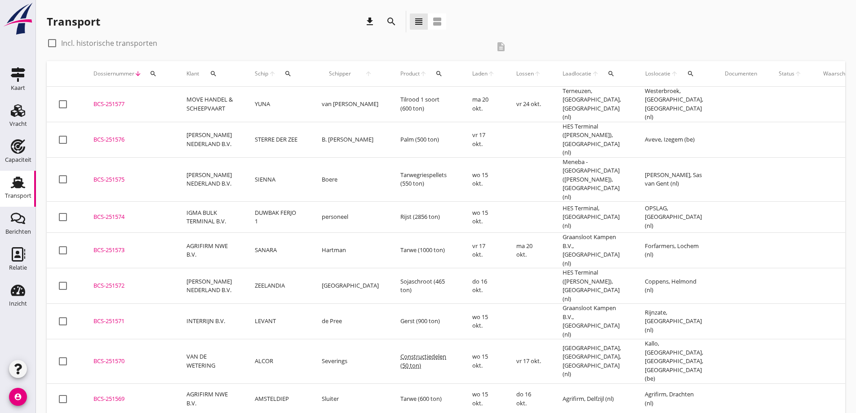
click at [145, 135] on div "BCS-251576" at bounding box center [128, 139] width 71 height 9
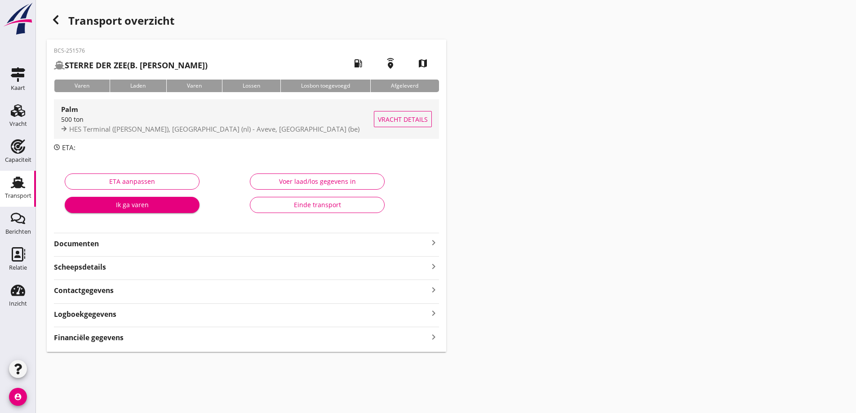
click at [388, 115] on span "Vracht details" at bounding box center [403, 119] width 50 height 9
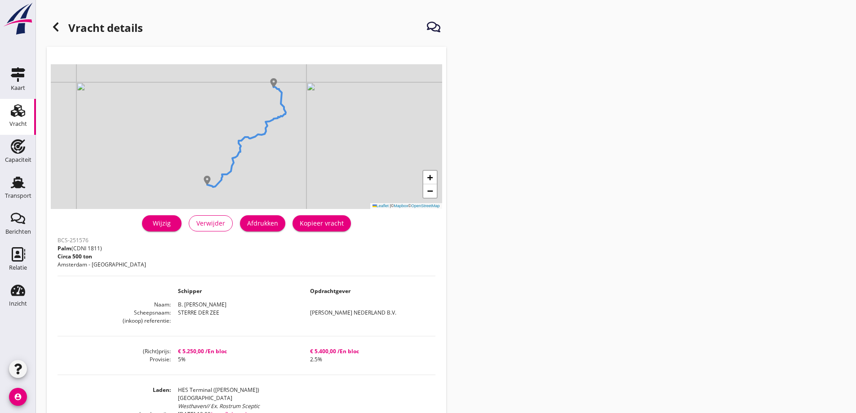
click at [321, 225] on div "Kopieer vracht" at bounding box center [322, 222] width 44 height 9
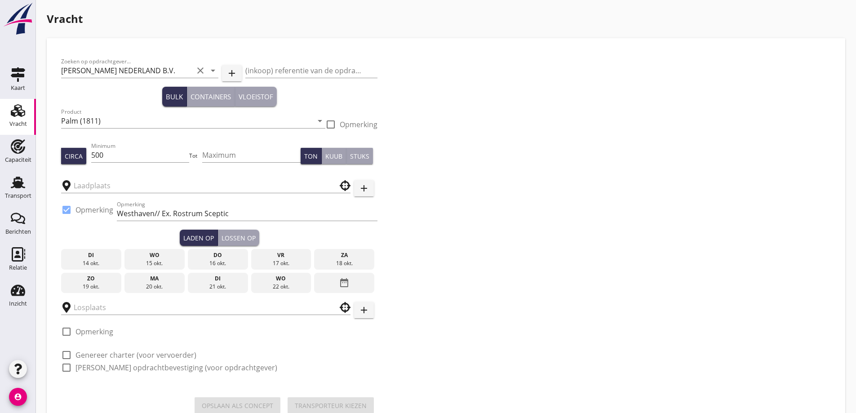
type input "HES Terminal ([PERSON_NAME])"
type input "Aveve"
checkbox input "true"
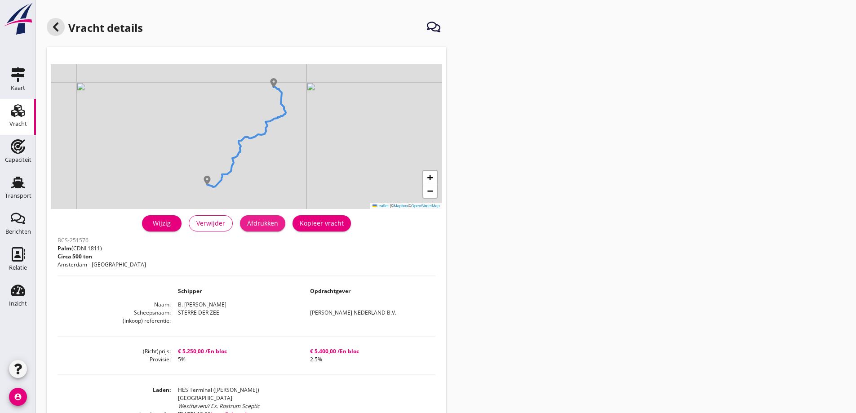
drag, startPoint x: 264, startPoint y: 220, endPoint x: 649, endPoint y: 353, distance: 407.1
click at [264, 219] on div "Afdrukken" at bounding box center [262, 222] width 31 height 9
click at [60, 25] on icon at bounding box center [55, 27] width 11 height 11
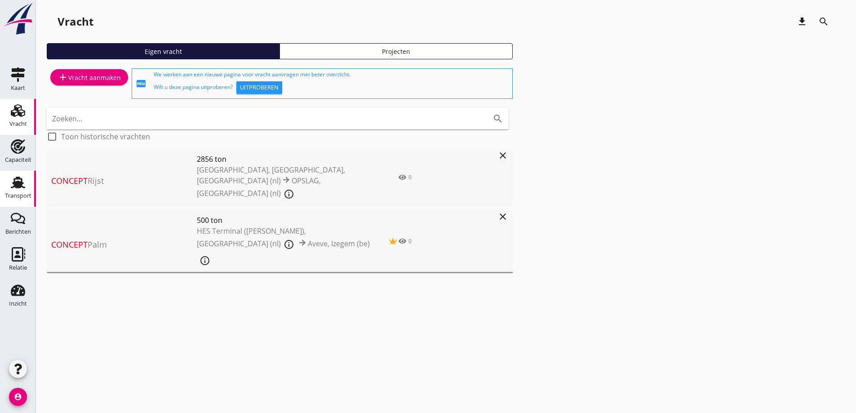
click at [24, 183] on icon "Transport" at bounding box center [18, 182] width 14 height 14
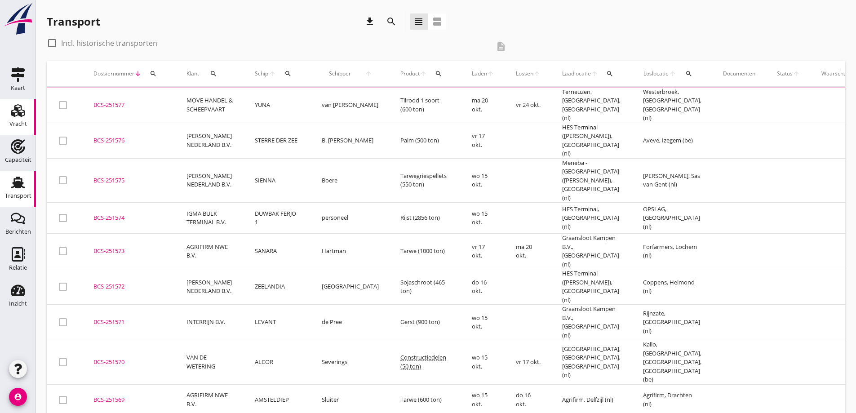
click at [13, 118] on div "Vracht" at bounding box center [18, 124] width 18 height 13
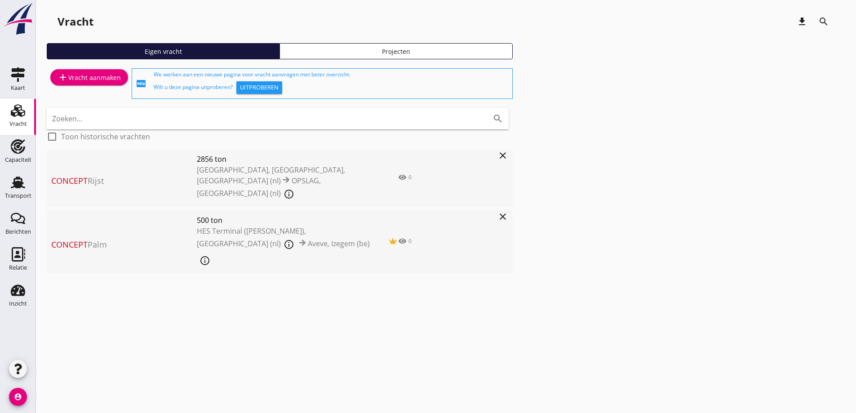
click at [495, 210] on div "close" at bounding box center [503, 241] width 20 height 63
click at [501, 216] on div "close" at bounding box center [503, 241] width 20 height 63
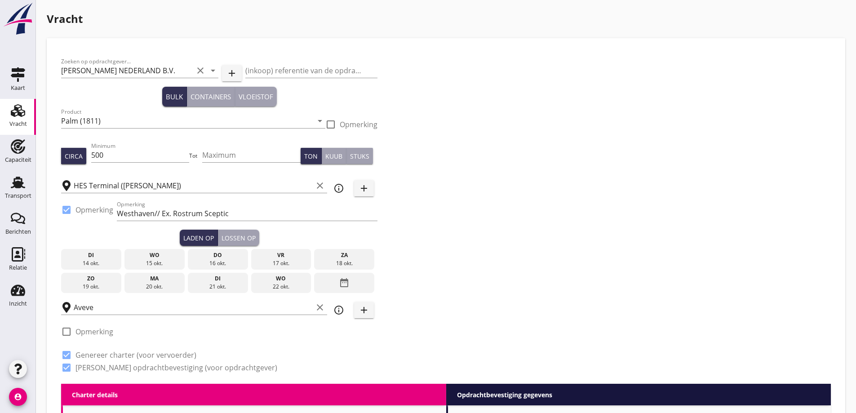
click at [8, 113] on div "Vracht" at bounding box center [18, 110] width 22 height 14
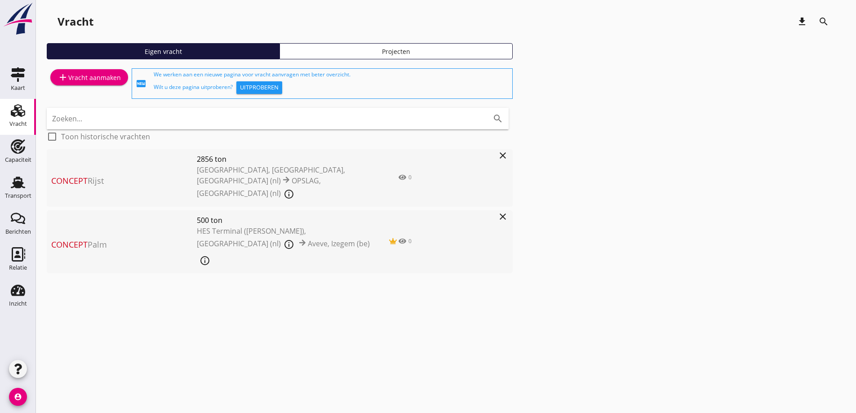
click at [502, 211] on icon "close" at bounding box center [502, 216] width 11 height 11
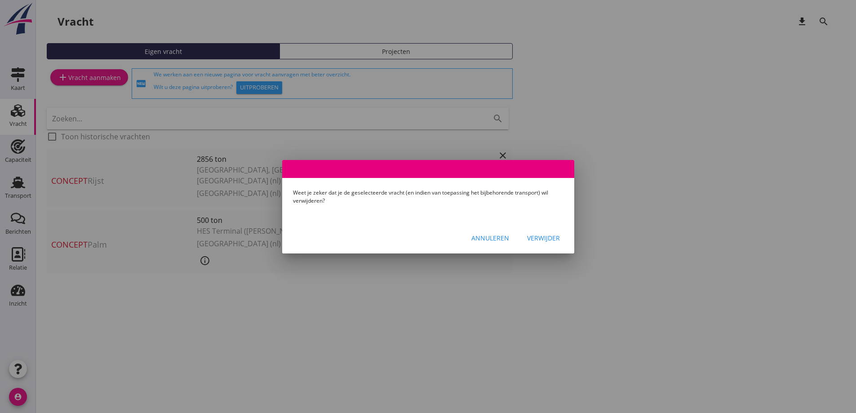
click at [543, 239] on div "Verwijder" at bounding box center [543, 237] width 33 height 9
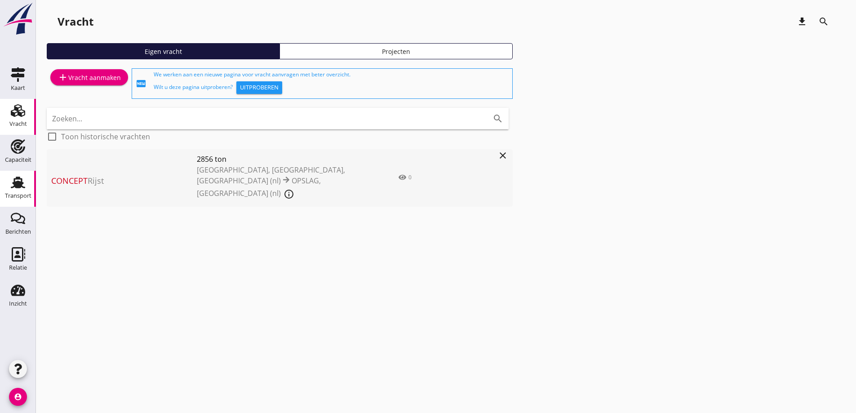
click at [24, 193] on div "Transport" at bounding box center [18, 196] width 27 height 6
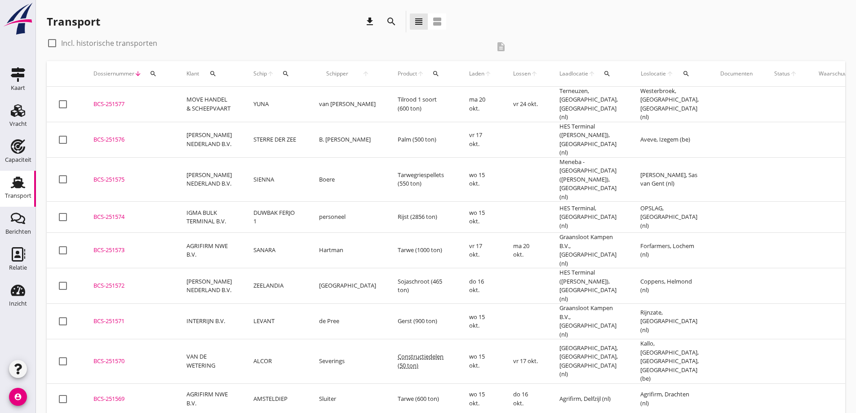
click at [128, 135] on div "BCS-251576" at bounding box center [128, 139] width 71 height 9
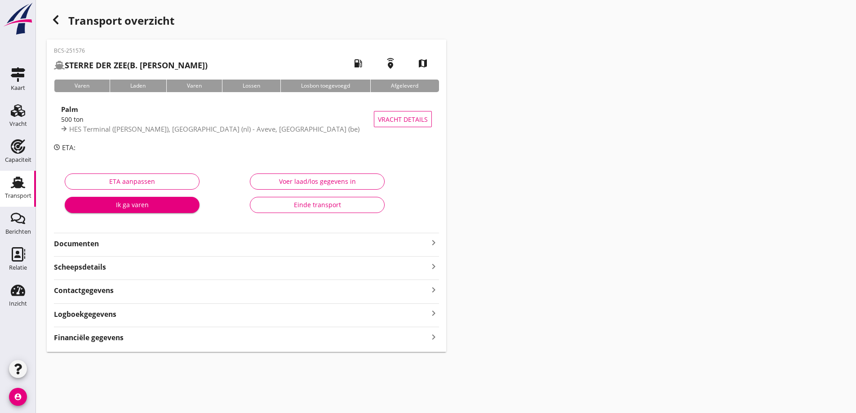
click at [85, 231] on div "BCS-251576 STERRE DER ZEE (B. De Jong) local_gas_station emergency_share map Va…" at bounding box center [246, 196] width 399 height 312
click at [89, 238] on div "Documenten keyboard_arrow_right" at bounding box center [246, 243] width 385 height 12
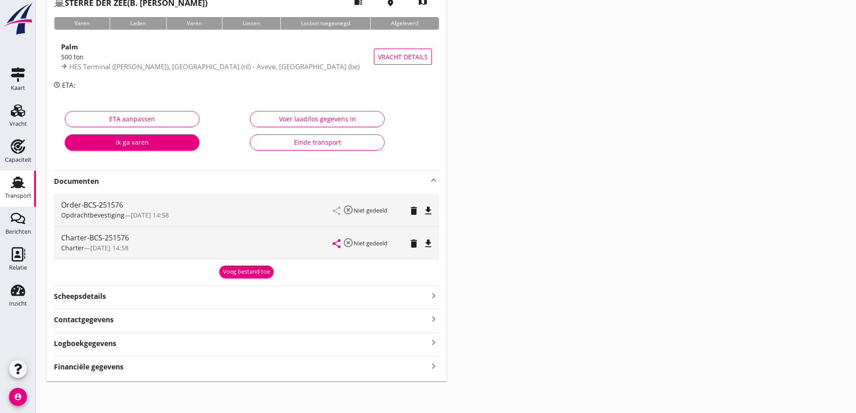
scroll to position [63, 0]
click at [425, 214] on icon "file_download" at bounding box center [428, 210] width 11 height 11
drag, startPoint x: 425, startPoint y: 240, endPoint x: 497, endPoint y: 199, distance: 83.5
click at [426, 241] on icon "file_download" at bounding box center [428, 243] width 11 height 11
click at [8, 182] on div "Transport" at bounding box center [18, 182] width 22 height 14
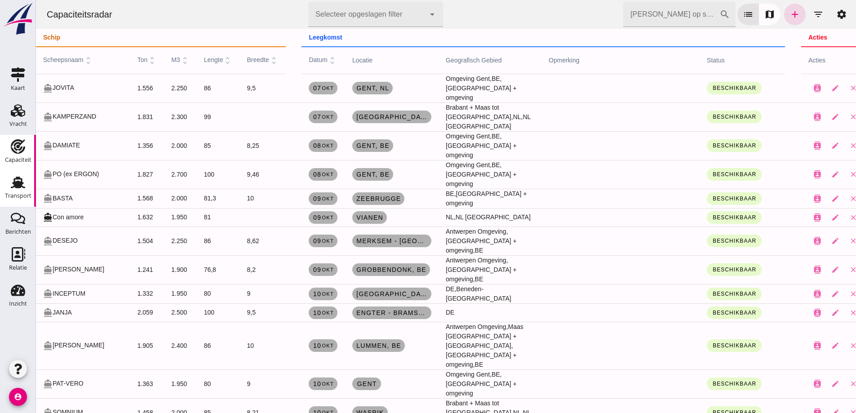
click at [16, 195] on div "Transport" at bounding box center [18, 196] width 27 height 6
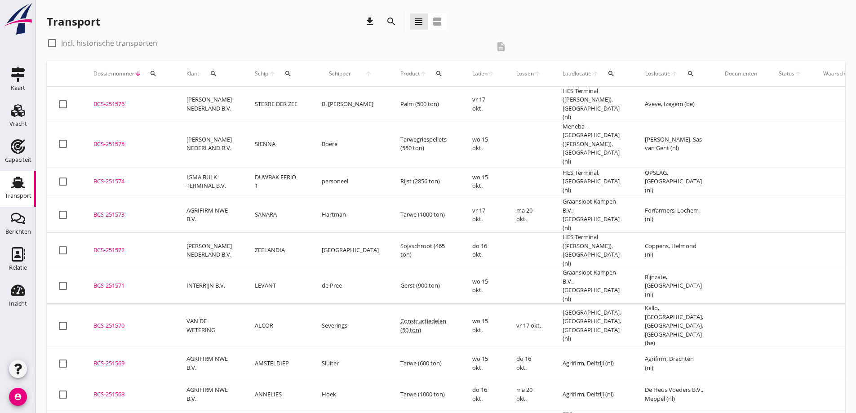
click at [289, 76] on icon "search" at bounding box center [287, 73] width 7 height 7
click at [299, 99] on input "Zoek op (scheeps)naam" at bounding box center [329, 100] width 93 height 14
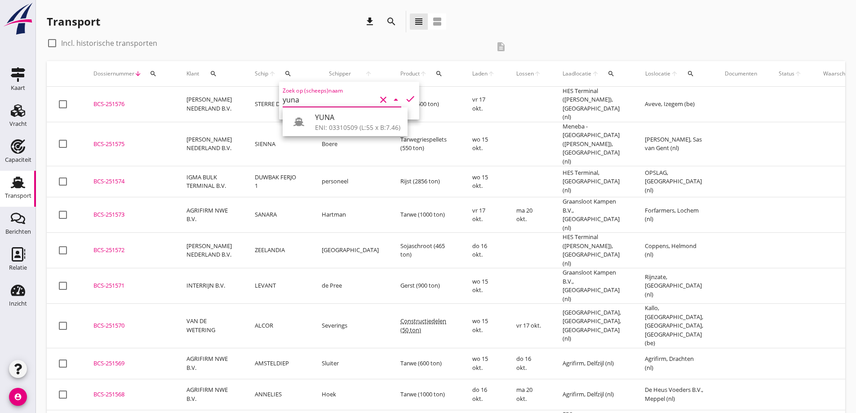
click at [368, 128] on div "ENI: 03310509 (L:55 x B:7.46)" at bounding box center [357, 127] width 85 height 9
click at [405, 98] on icon "check" at bounding box center [410, 98] width 11 height 11
type input "YUNA"
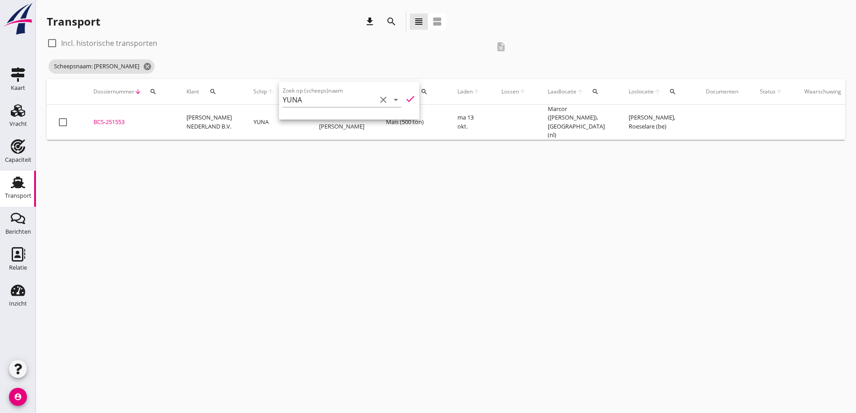
click at [77, 46] on label "Incl. historische transporten" at bounding box center [109, 43] width 96 height 9
checkbox input "true"
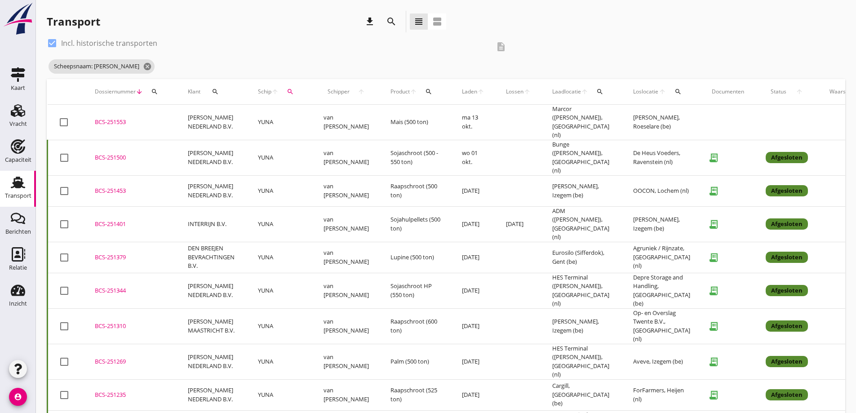
click at [168, 120] on td "BCS-251553 upload_file Drop hier uw bestand om het aan het dossier toe te voegen" at bounding box center [130, 122] width 93 height 35
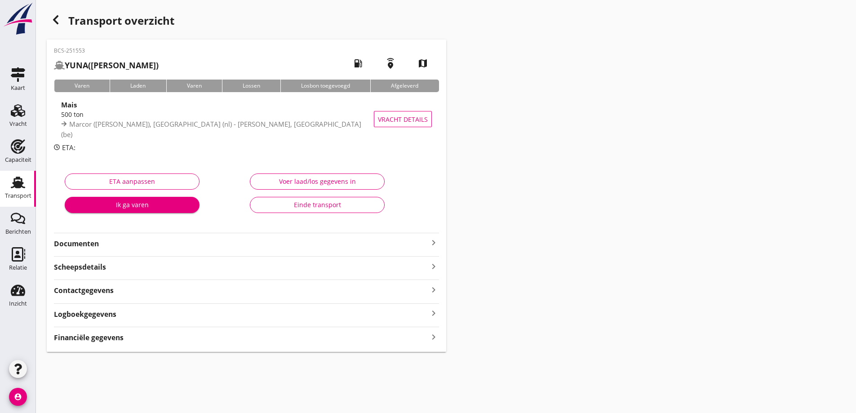
click at [195, 243] on strong "Documenten" at bounding box center [241, 244] width 374 height 10
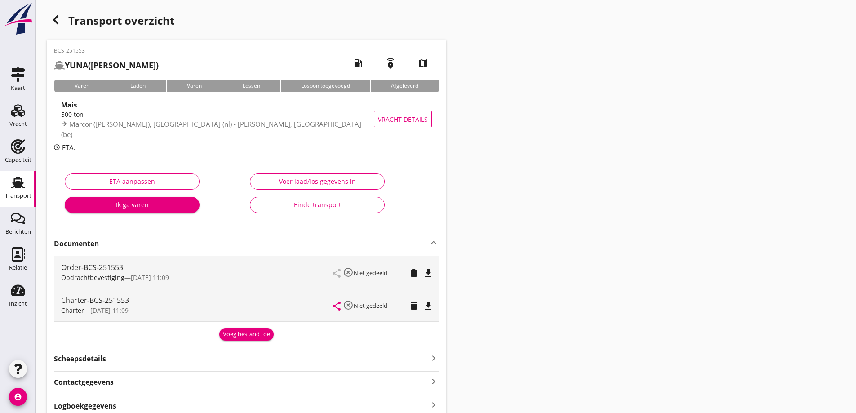
click at [59, 17] on icon "button" at bounding box center [55, 19] width 11 height 11
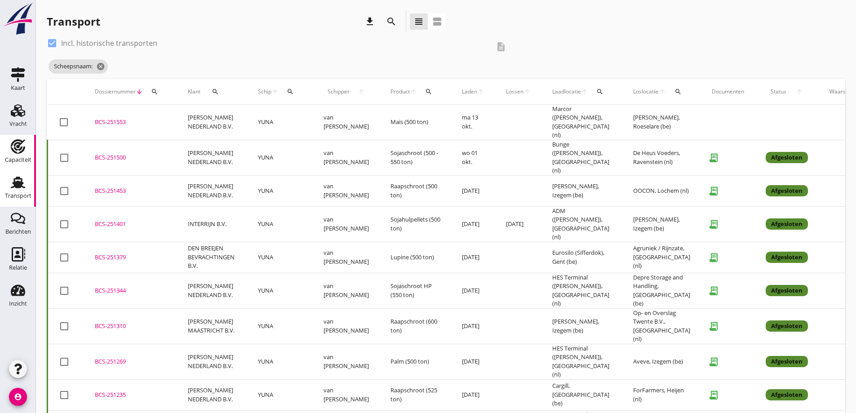
click at [19, 146] on use at bounding box center [18, 146] width 14 height 14
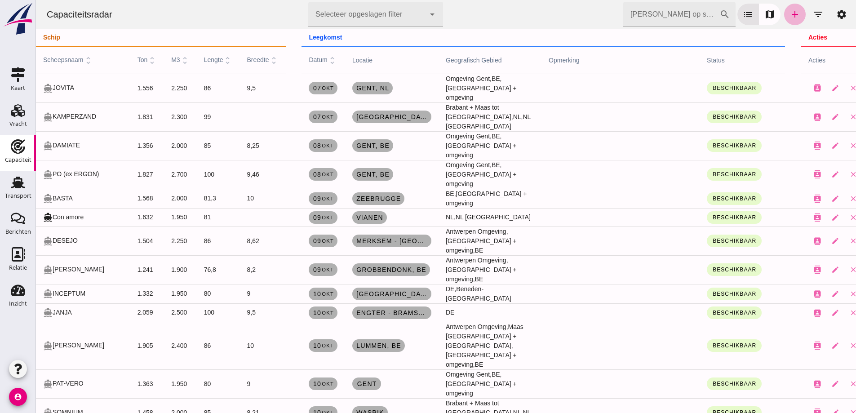
drag, startPoint x: 787, startPoint y: 20, endPoint x: 897, endPoint y: 336, distance: 334.2
click at [787, 20] on link "add" at bounding box center [795, 15] width 22 height 22
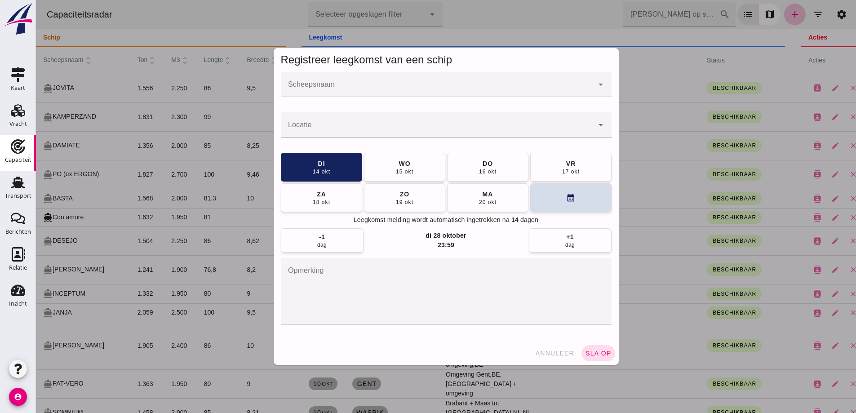
click at [430, 84] on input "Scheepsnaam" at bounding box center [437, 89] width 313 height 11
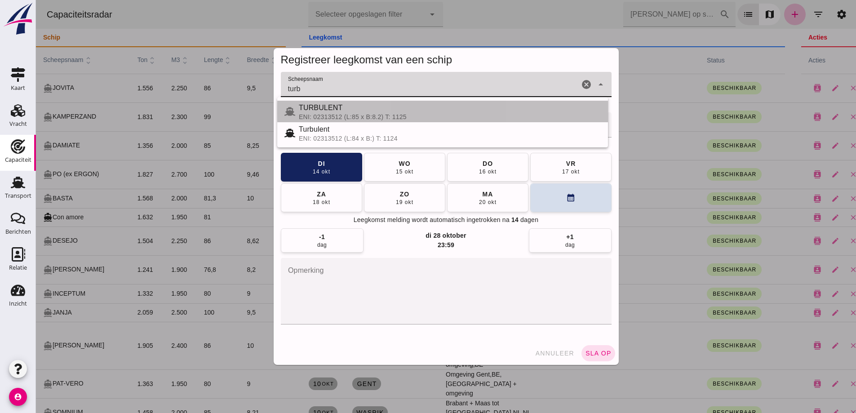
click at [414, 108] on div "TURBULENT" at bounding box center [450, 107] width 302 height 11
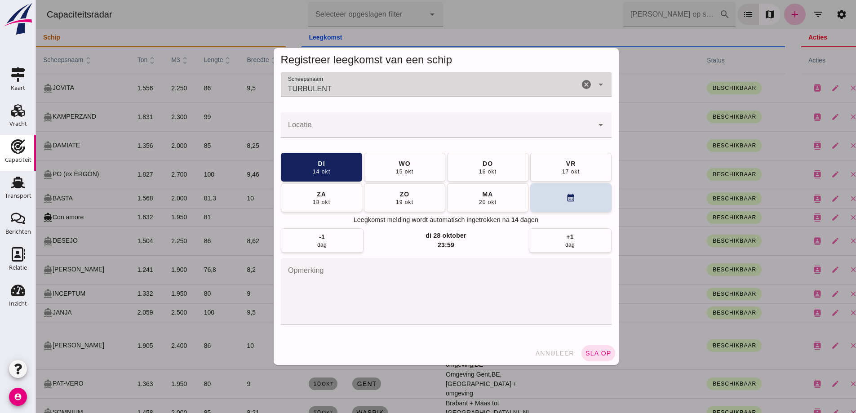
type input "TURBULENT"
click at [374, 129] on input "Locatie" at bounding box center [437, 129] width 313 height 11
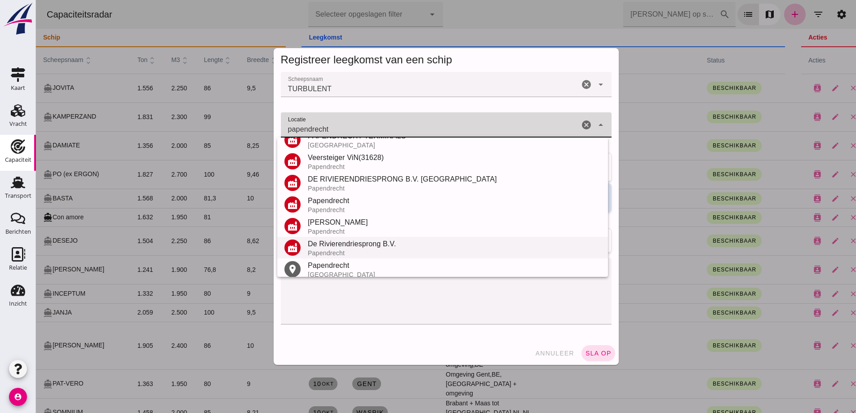
scroll to position [105, 0]
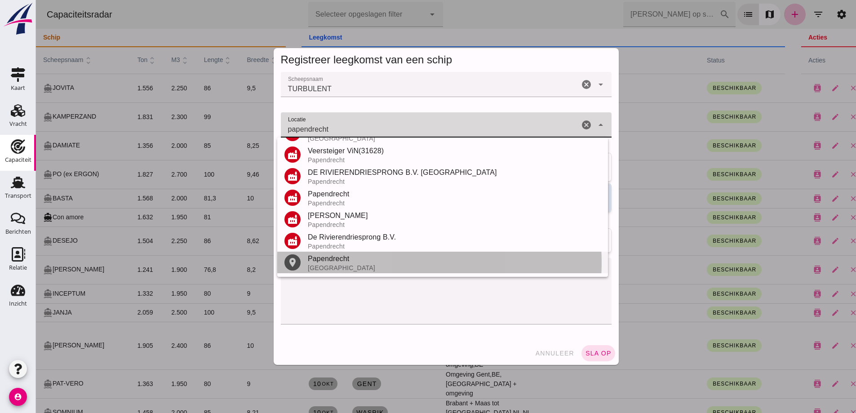
click at [336, 262] on div "Papendrecht" at bounding box center [454, 258] width 293 height 11
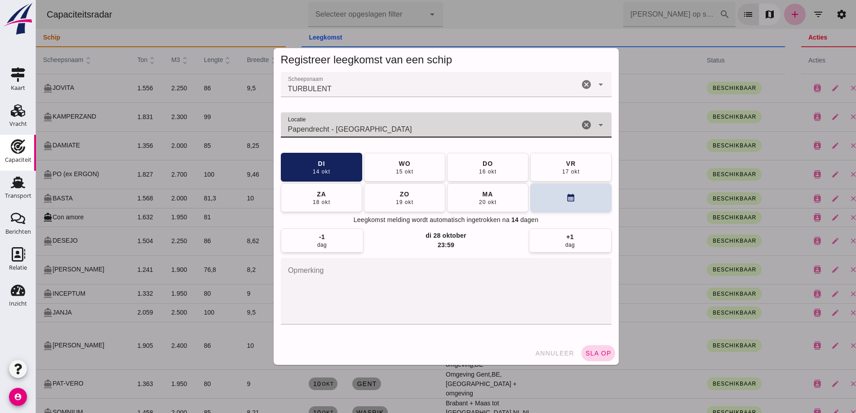
type input "Papendrecht - Zuid-Holland"
click at [602, 358] on button "sla op" at bounding box center [598, 353] width 34 height 16
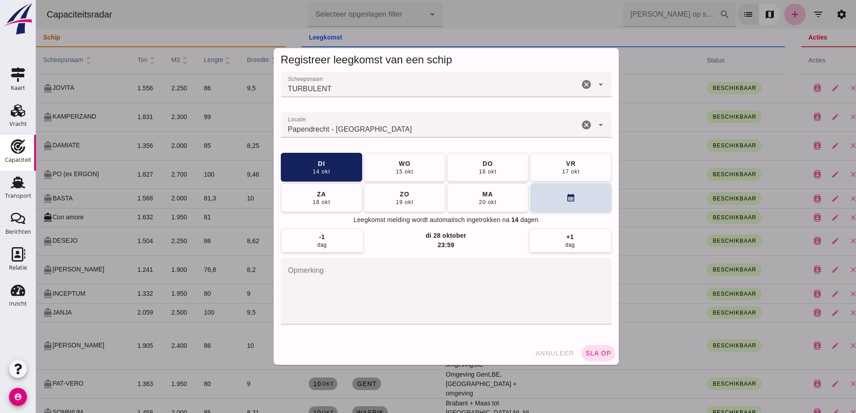
click at [594, 354] on span "sla op" at bounding box center [598, 353] width 27 height 7
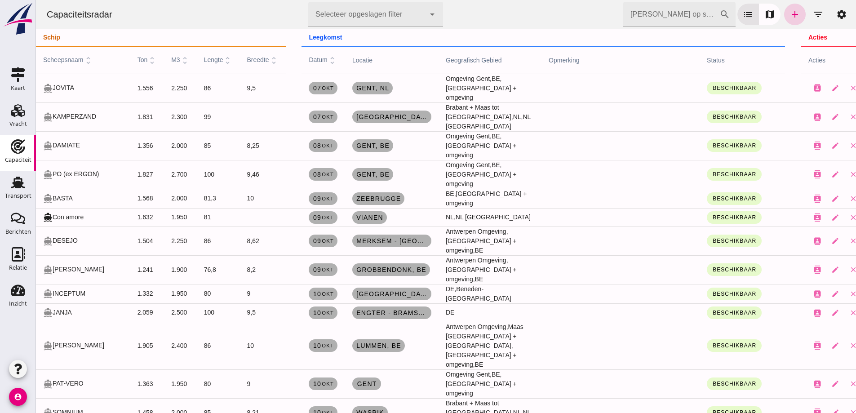
click at [789, 11] on icon "add" at bounding box center [794, 14] width 11 height 11
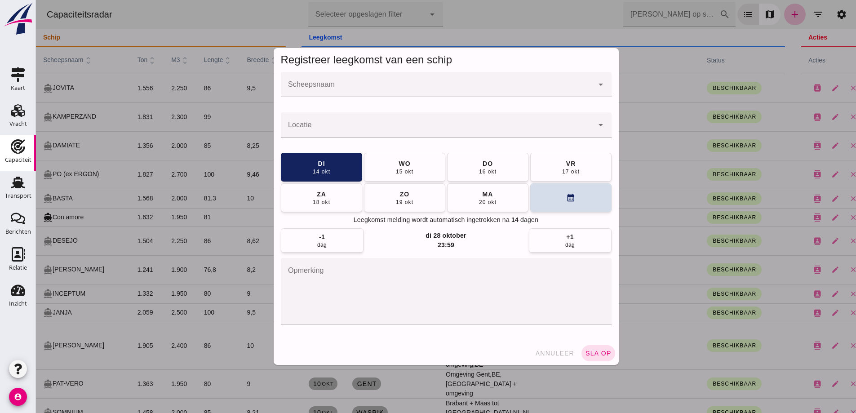
click at [311, 79] on div at bounding box center [437, 84] width 313 height 25
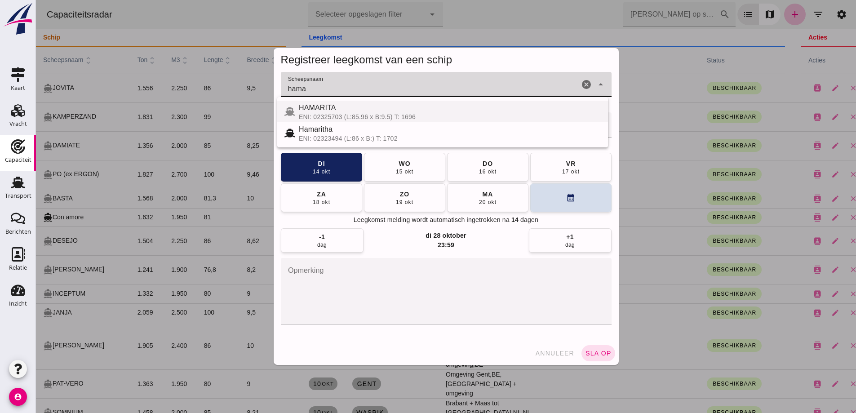
click at [323, 112] on div "HAMARITA" at bounding box center [450, 107] width 302 height 11
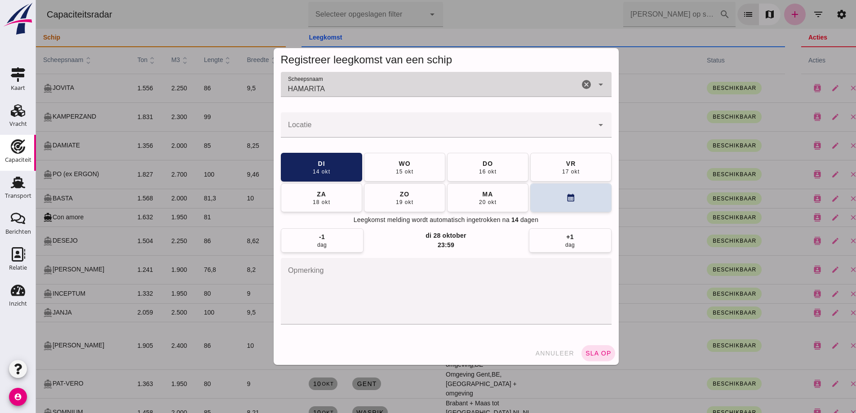
type input "HAMARITA"
click at [328, 129] on input "Locatie" at bounding box center [437, 129] width 313 height 11
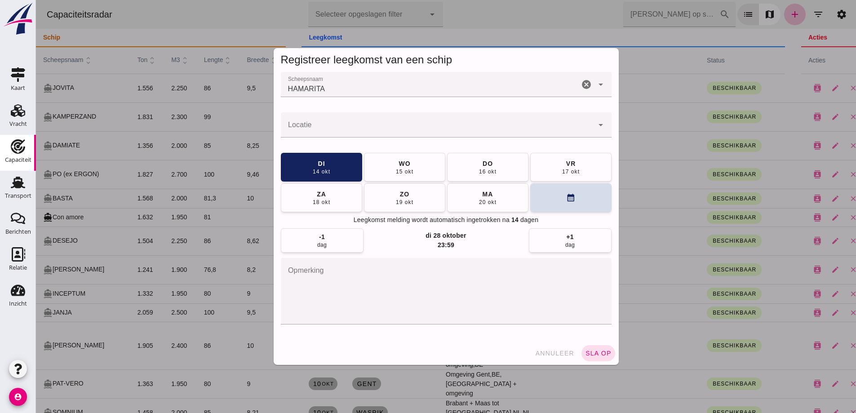
click at [303, 132] on input "Locatie" at bounding box center [437, 129] width 313 height 11
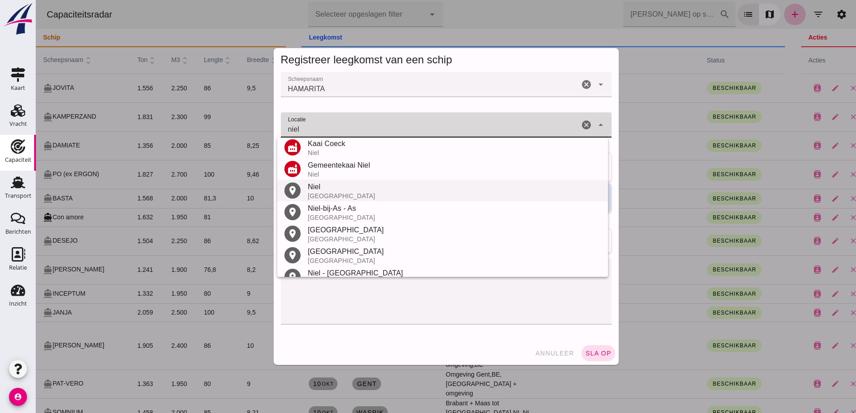
scroll to position [40, 0]
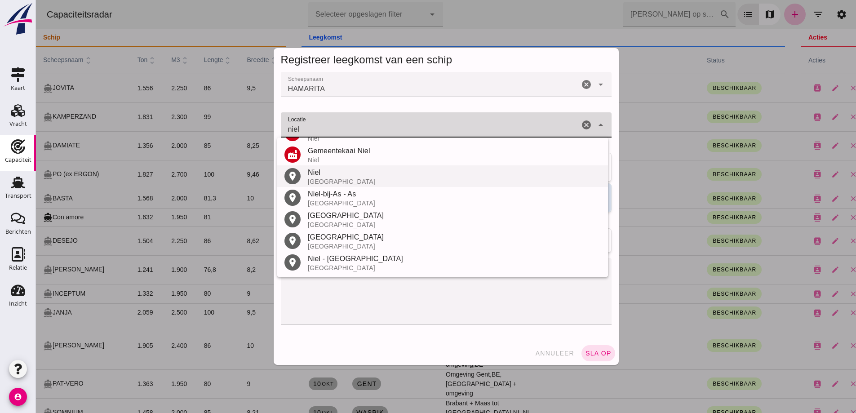
click at [324, 174] on div "Niel" at bounding box center [454, 172] width 293 height 11
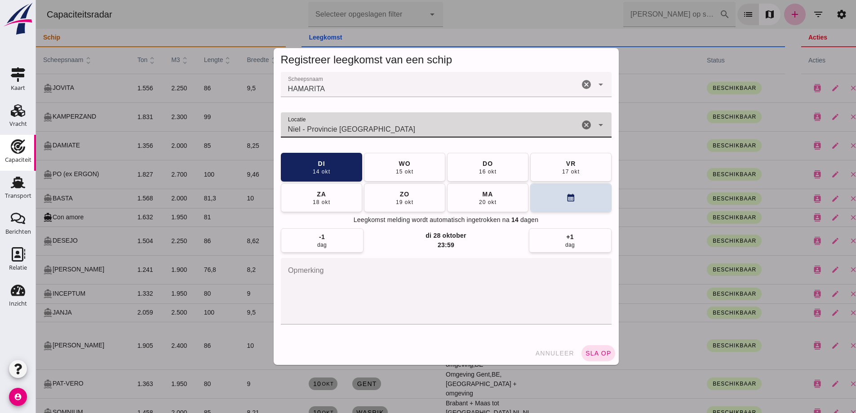
type input "Niel - Provincie Antwerpen"
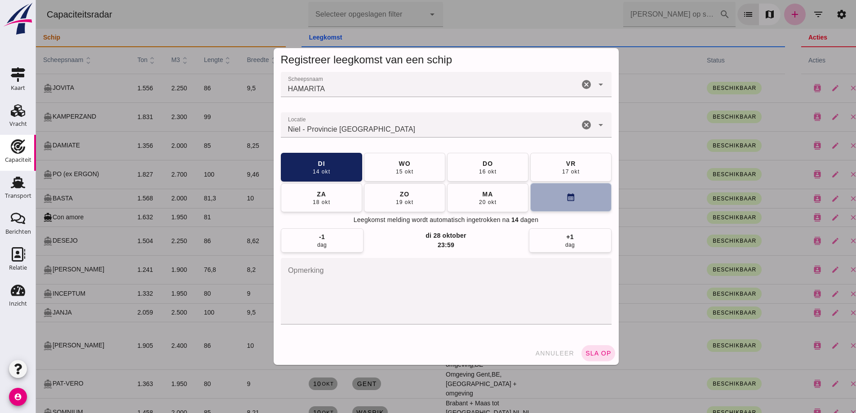
click at [550, 196] on button "calendar_month" at bounding box center [570, 197] width 81 height 29
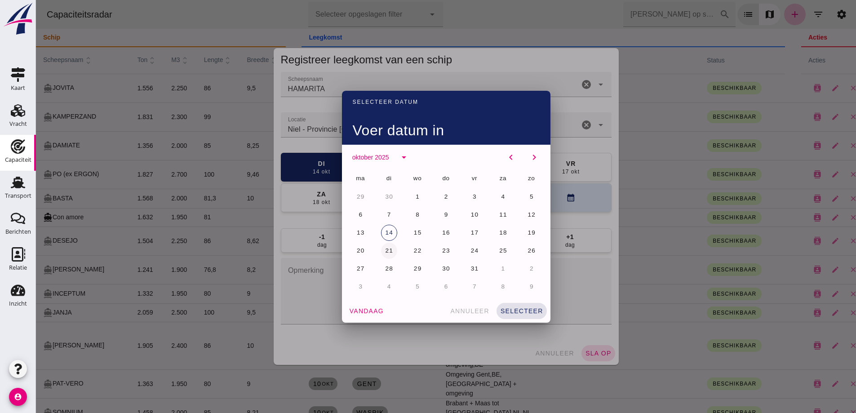
click at [385, 251] on span "21" at bounding box center [389, 250] width 9 height 7
click at [519, 309] on span "selecteer" at bounding box center [521, 310] width 43 height 7
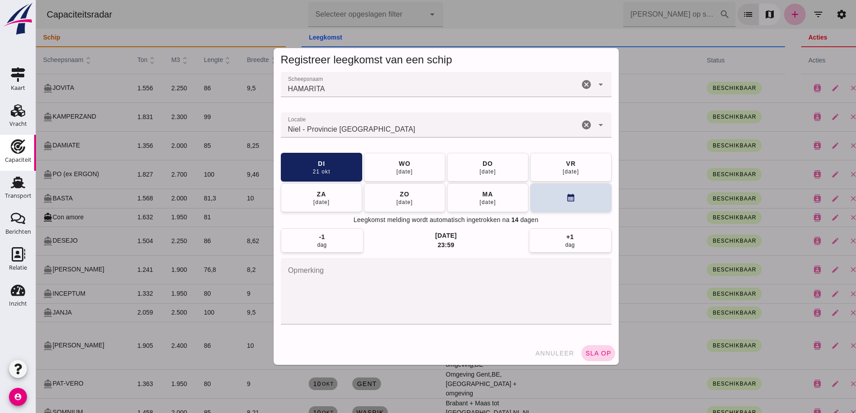
click at [585, 350] on span "sla op" at bounding box center [598, 353] width 27 height 7
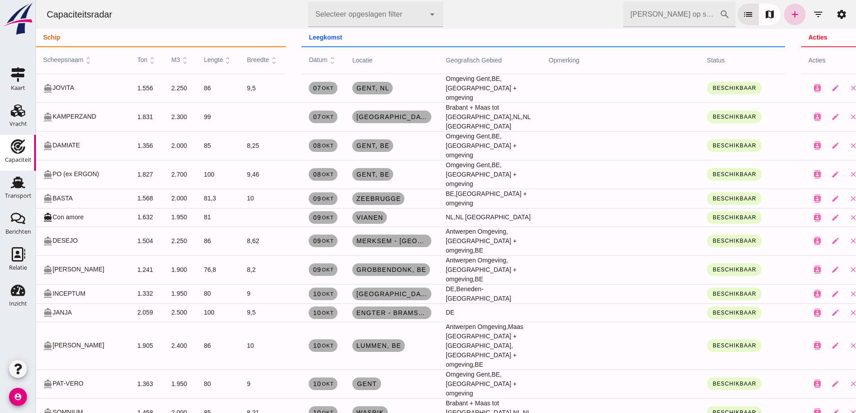
click at [793, 15] on link "add" at bounding box center [795, 15] width 22 height 22
click at [790, 17] on icon "add" at bounding box center [794, 14] width 11 height 11
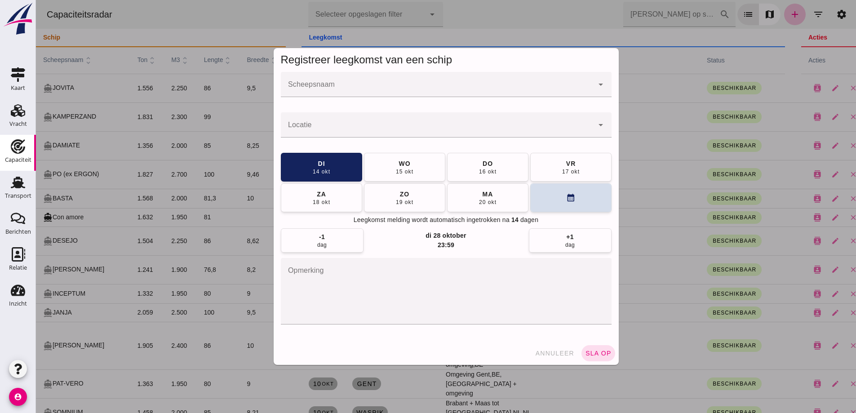
click at [36, 0] on div "Laatst gewijzigd op: 7-10-2025, 08:18 door Thon Jasper Contactkaart Wijzigen Ve…" at bounding box center [36, 0] width 0 height 0
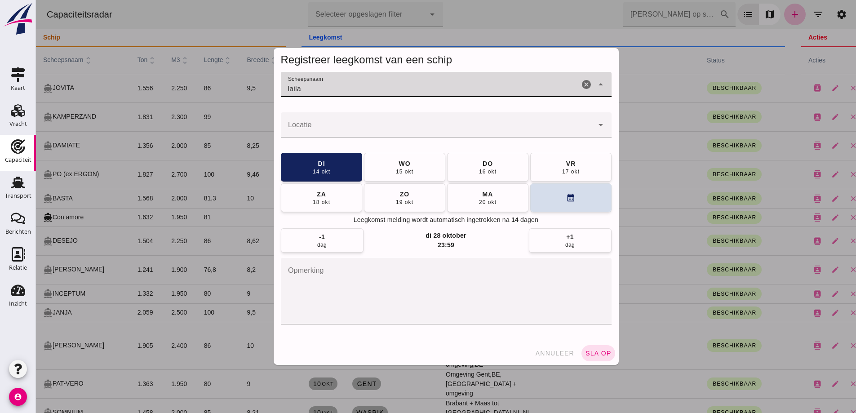
type input "laila"
click at [559, 357] on button "annuleer" at bounding box center [554, 353] width 47 height 16
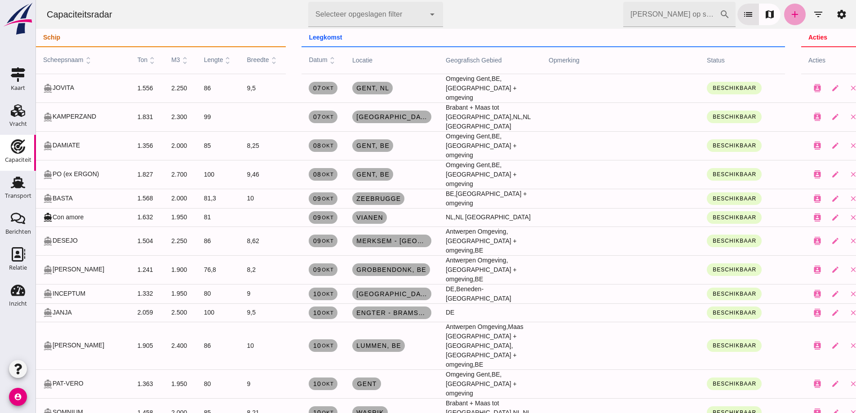
click at [789, 17] on icon "add" at bounding box center [794, 14] width 11 height 11
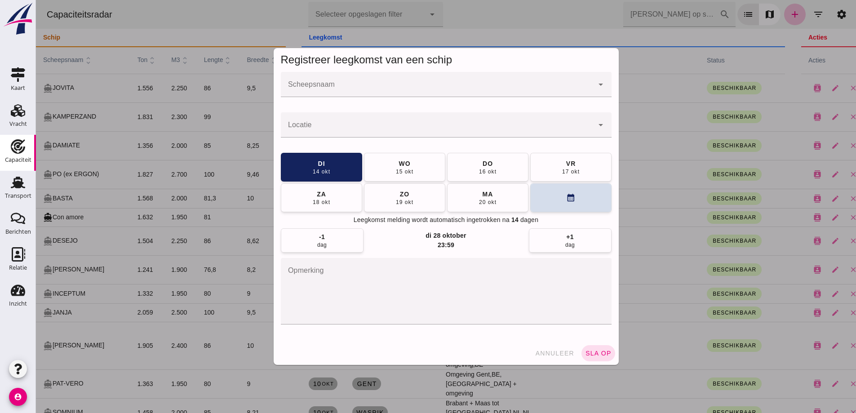
click at [351, 88] on input "Scheepsnaam" at bounding box center [437, 89] width 313 height 11
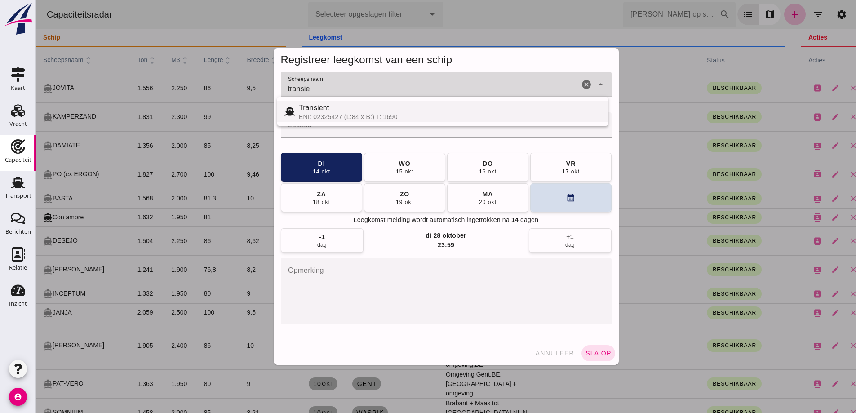
click at [360, 117] on div "ENI: 02325427 (L:84 x B:) T: 1690" at bounding box center [450, 116] width 302 height 7
type input "TRANSIENT"
click at [347, 125] on input "Locatie" at bounding box center [437, 129] width 313 height 11
click at [310, 127] on input "Locatie" at bounding box center [437, 129] width 313 height 11
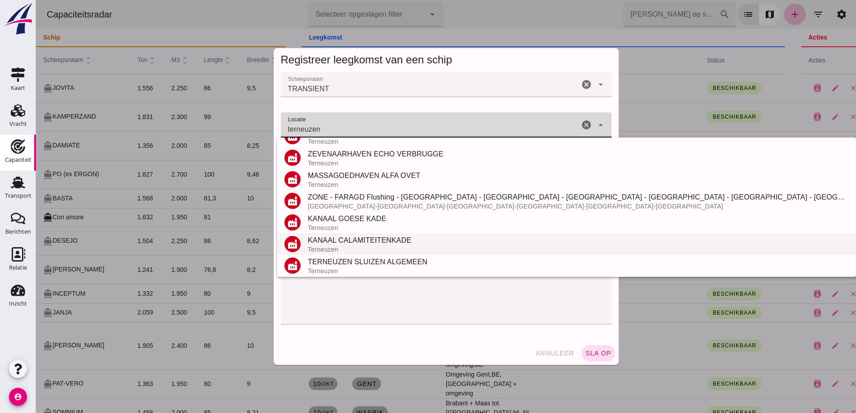
scroll to position [105, 0]
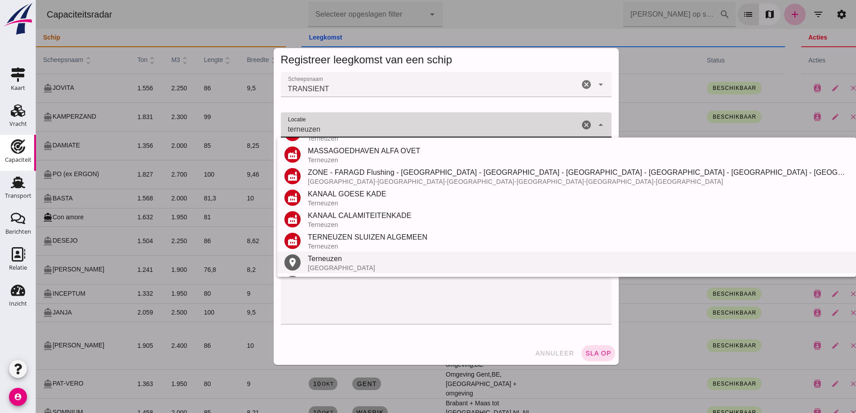
click at [316, 268] on div "[GEOGRAPHIC_DATA]" at bounding box center [578, 267] width 541 height 7
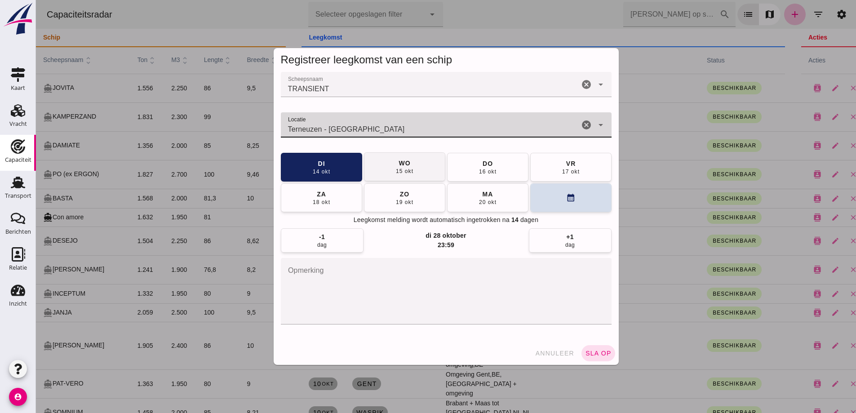
type input "Terneuzen - Zeeland"
click at [387, 170] on button "wo 15 okt" at bounding box center [404, 166] width 81 height 29
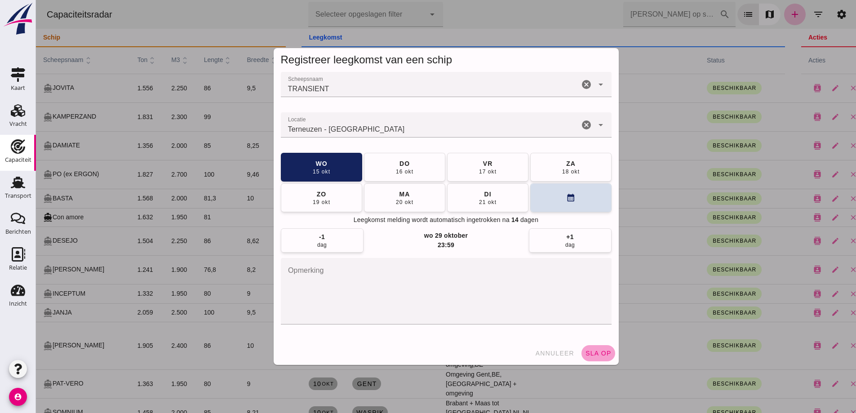
click at [598, 350] on span "sla op" at bounding box center [598, 353] width 27 height 7
click at [587, 352] on span "sla op" at bounding box center [598, 353] width 27 height 7
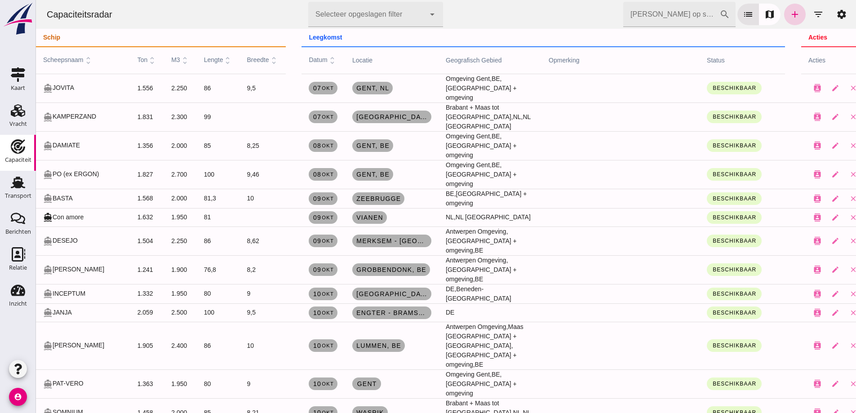
drag, startPoint x: 602, startPoint y: 135, endPoint x: 783, endPoint y: 17, distance: 216.1
click at [789, 17] on icon "add" at bounding box center [794, 14] width 11 height 11
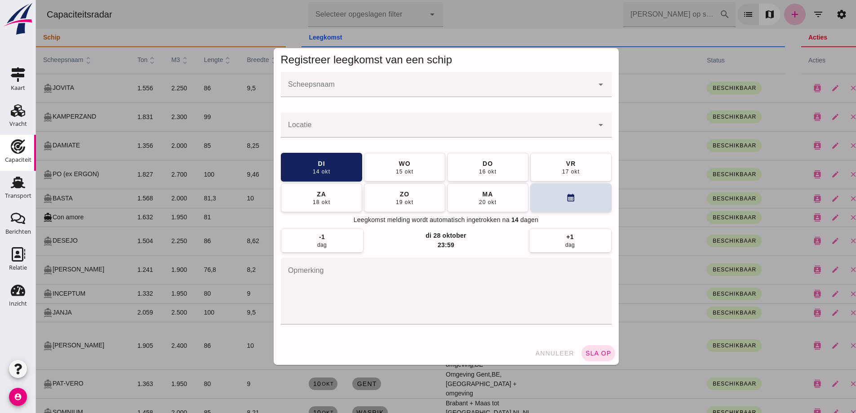
click at [395, 90] on input "Scheepsnaam" at bounding box center [437, 89] width 313 height 11
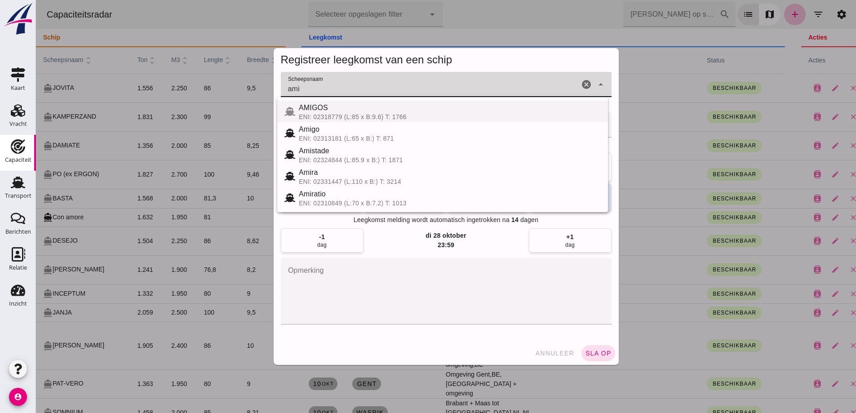
click at [310, 111] on span "AMIGOS" at bounding box center [313, 108] width 29 height 8
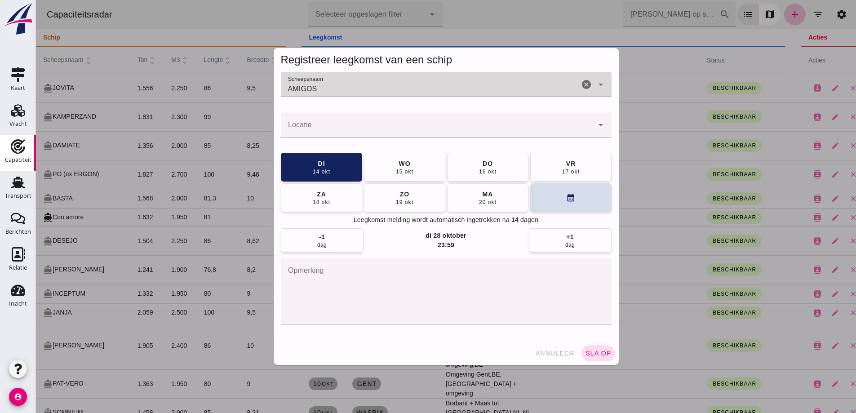
type input "AMIGOS"
click at [314, 123] on div at bounding box center [437, 124] width 313 height 25
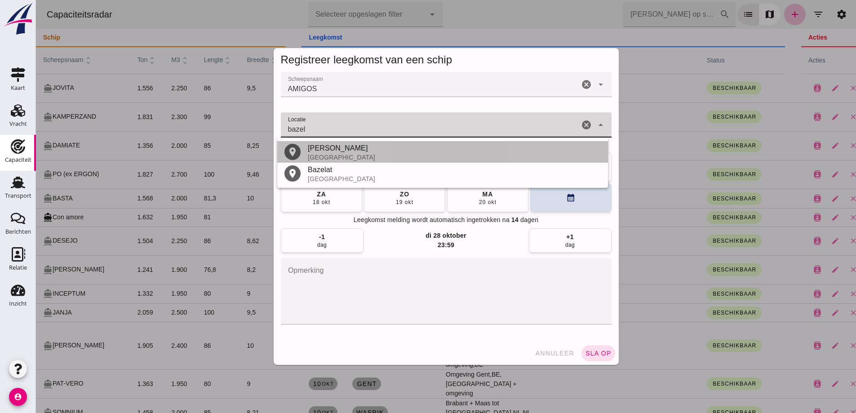
click at [335, 153] on div "Bazel - Kruibeke" at bounding box center [454, 148] width 293 height 11
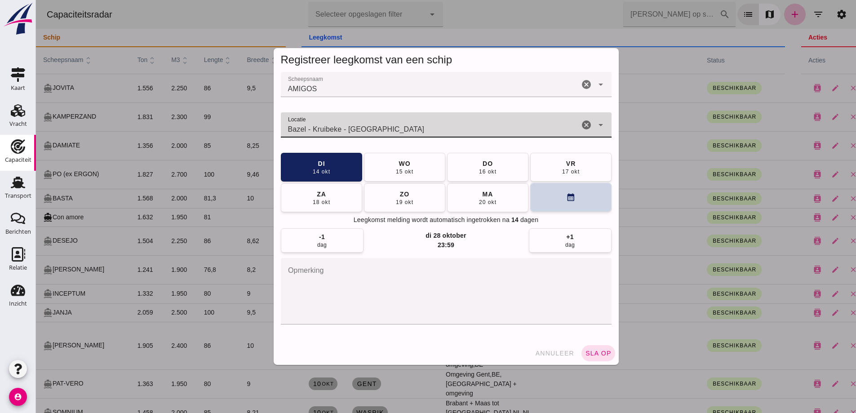
type input "Bazel - Kruibeke - Oost-Vlaanderen"
click at [545, 197] on button "calendar_month" at bounding box center [570, 197] width 81 height 29
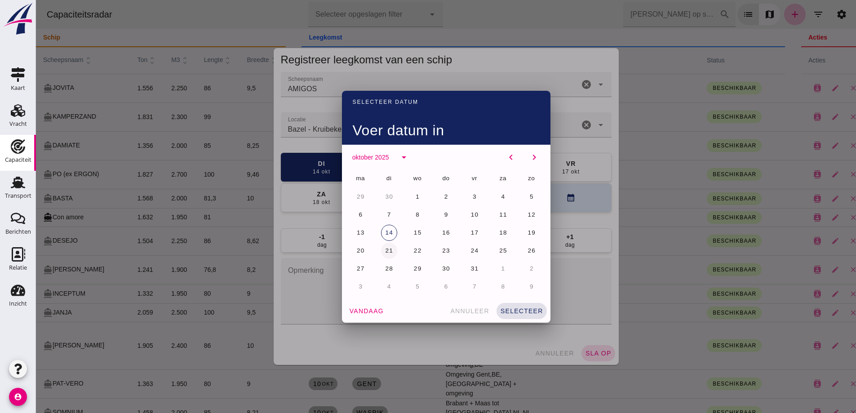
click at [385, 250] on span "21" at bounding box center [389, 250] width 9 height 7
click at [523, 317] on button "selecteer" at bounding box center [521, 311] width 50 height 16
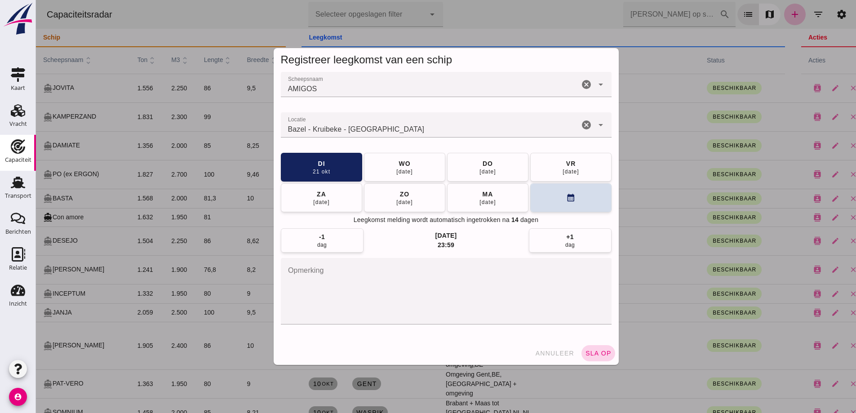
click at [587, 355] on span "sla op" at bounding box center [598, 353] width 27 height 7
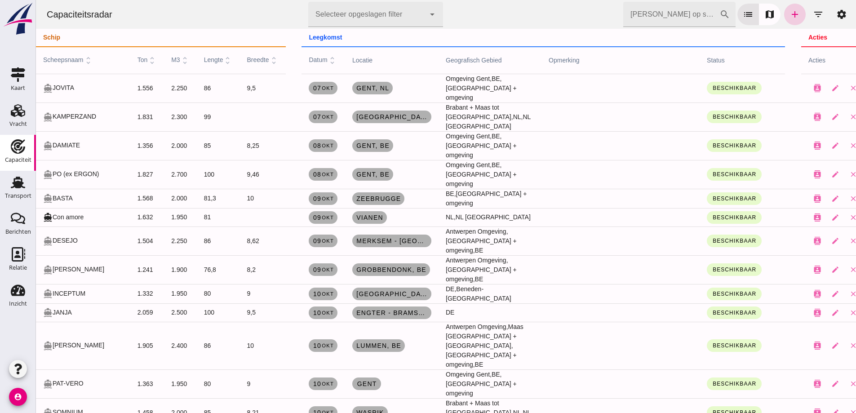
drag, startPoint x: 897, startPoint y: 108, endPoint x: 791, endPoint y: 12, distance: 143.1
click at [791, 12] on icon "add" at bounding box center [794, 14] width 11 height 11
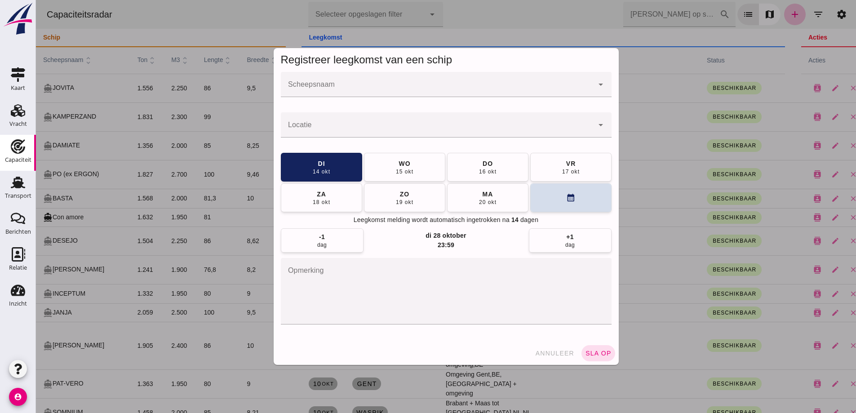
click at [36, 0] on div "Laatst gewijzigd op: 7-10-2025, 08:18 door Thon Jasper Contactkaart Wijzigen Ve…" at bounding box center [36, 0] width 0 height 0
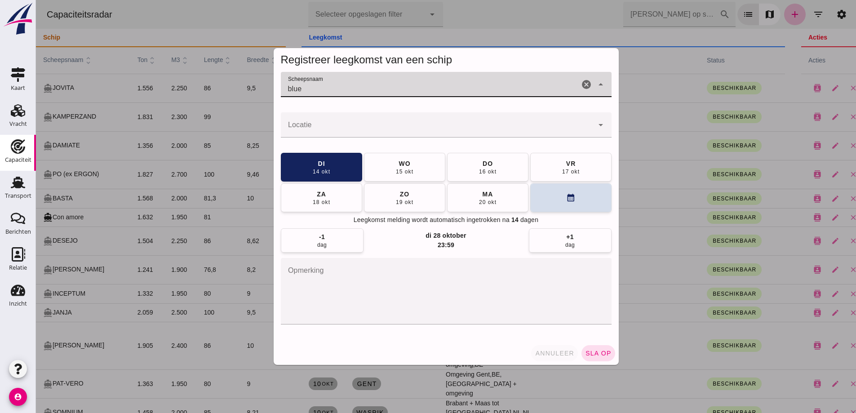
type input "blue"
click at [542, 356] on span "annuleer" at bounding box center [555, 353] width 40 height 7
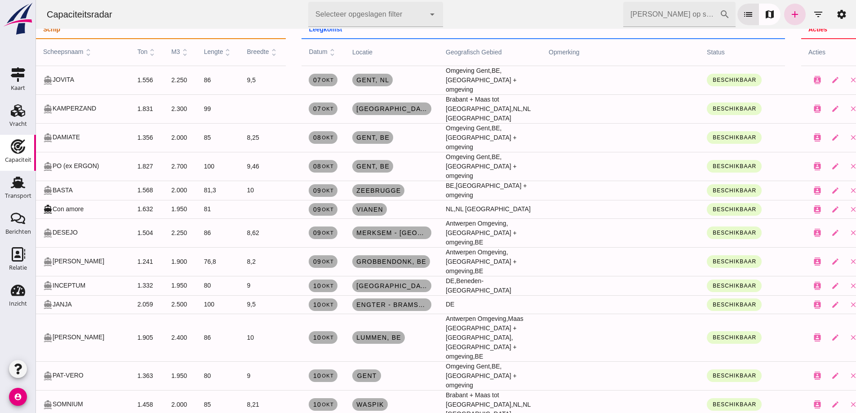
scroll to position [0, 0]
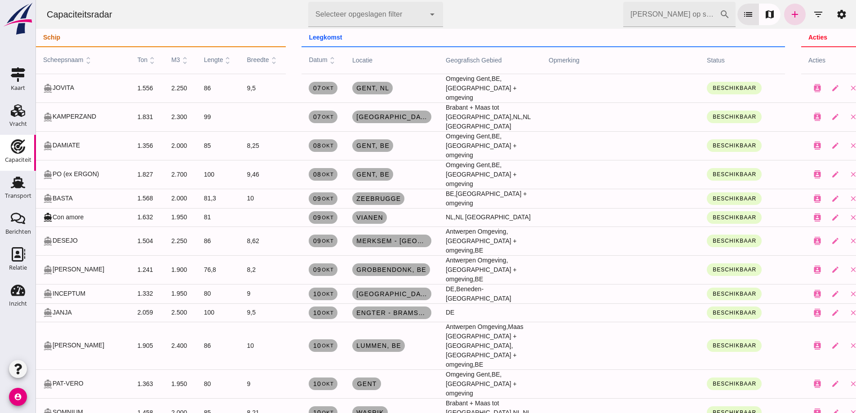
click at [677, 18] on input "Zoek op scheepsnaam" at bounding box center [671, 14] width 96 height 25
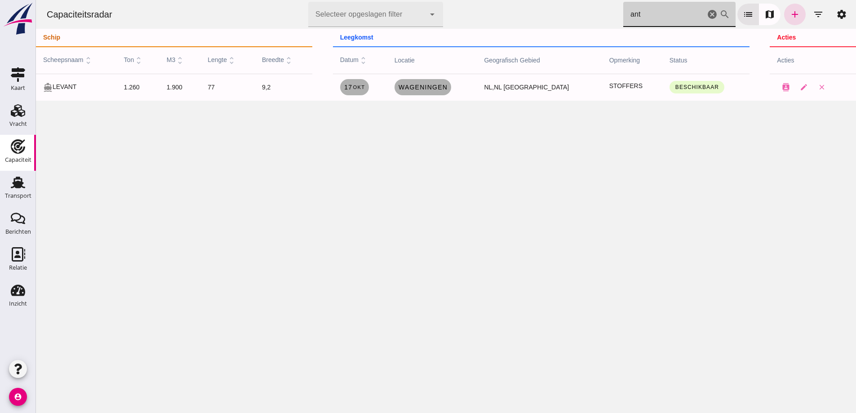
click at [649, 17] on input "ant" at bounding box center [664, 14] width 82 height 25
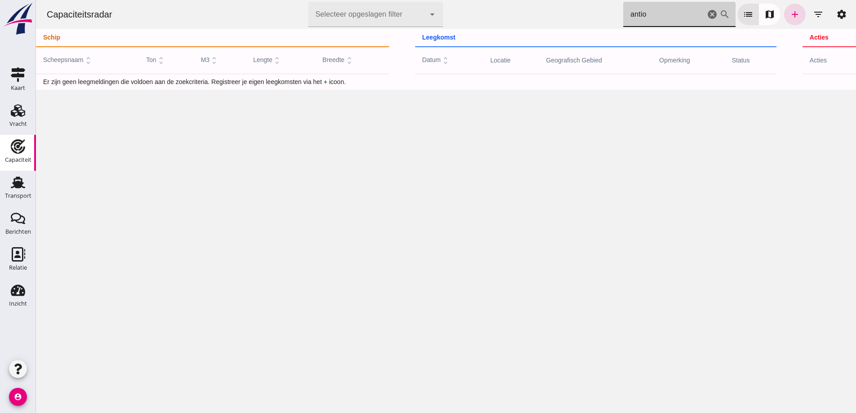
type input "antio"
click at [816, 20] on button "filter_list" at bounding box center [818, 15] width 22 height 22
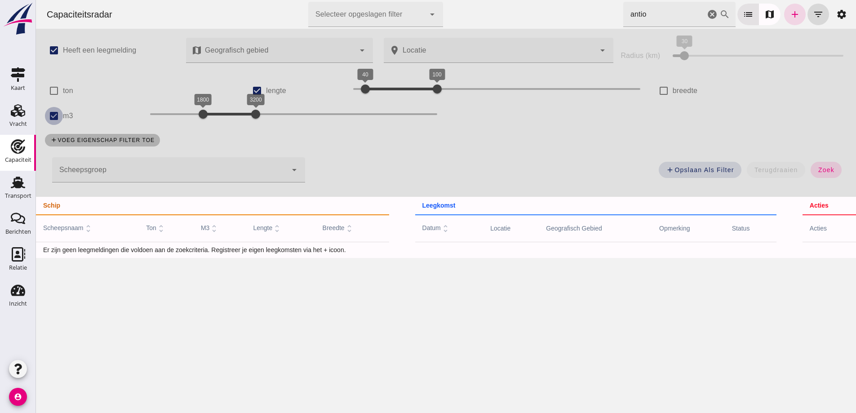
drag, startPoint x: 61, startPoint y: 111, endPoint x: 222, endPoint y: 120, distance: 162.0
click at [62, 111] on input "m3" at bounding box center [54, 116] width 18 height 18
checkbox input "false"
click at [266, 86] on label "lengte" at bounding box center [276, 90] width 20 height 25
click at [266, 86] on input "lengte" at bounding box center [257, 91] width 18 height 18
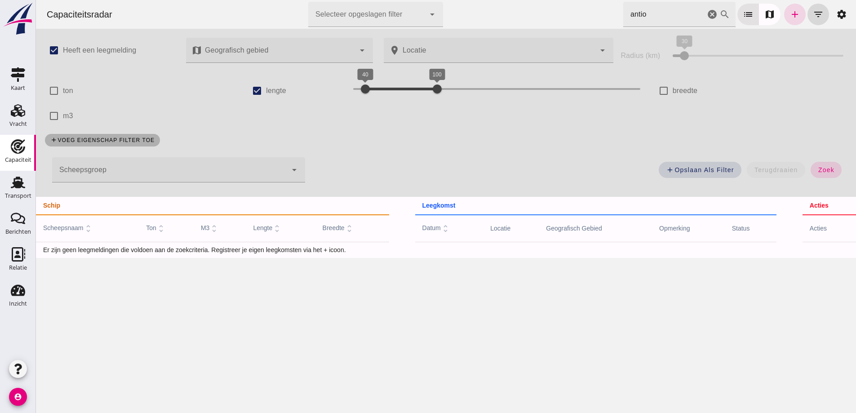
checkbox input "false"
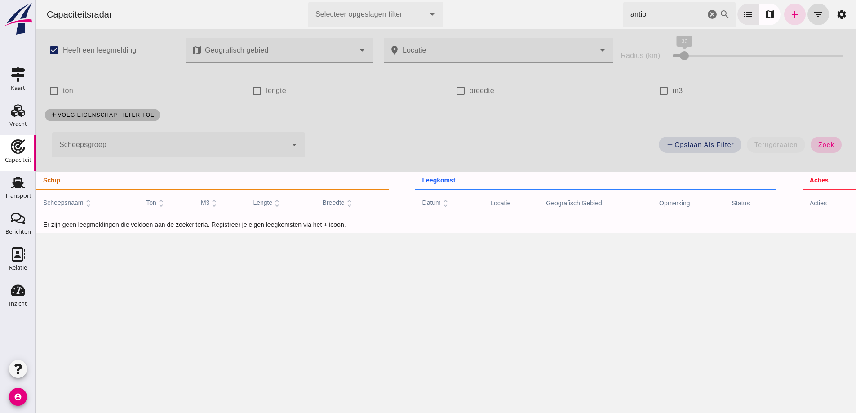
click at [827, 144] on span "zoek" at bounding box center [826, 144] width 17 height 7
click at [719, 11] on div "search" at bounding box center [724, 14] width 11 height 25
